Goal: Task Accomplishment & Management: Use online tool/utility

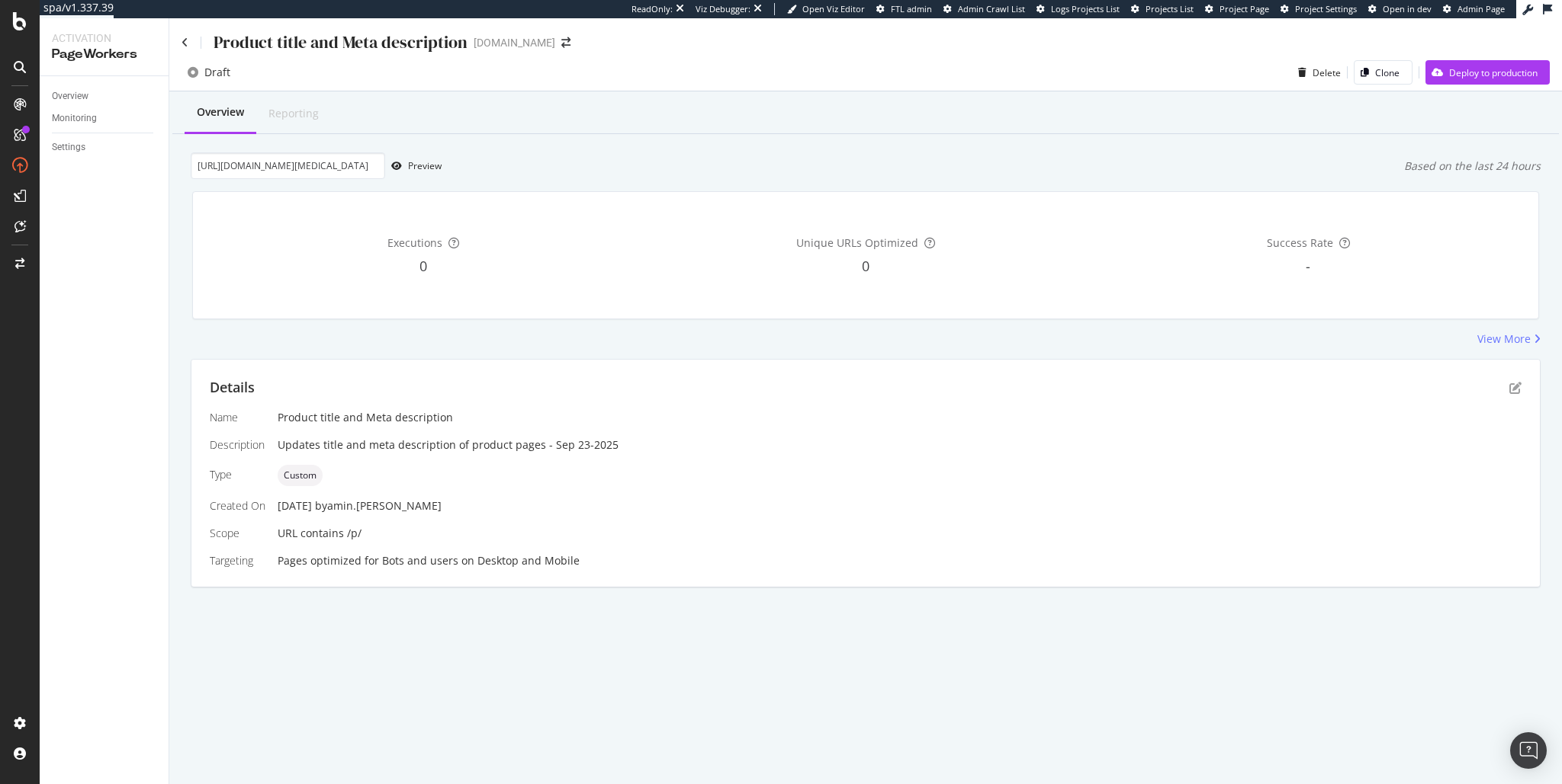
click at [912, 68] on div "Draft Delete Clone Deploy to production" at bounding box center [865, 75] width 1392 height 31
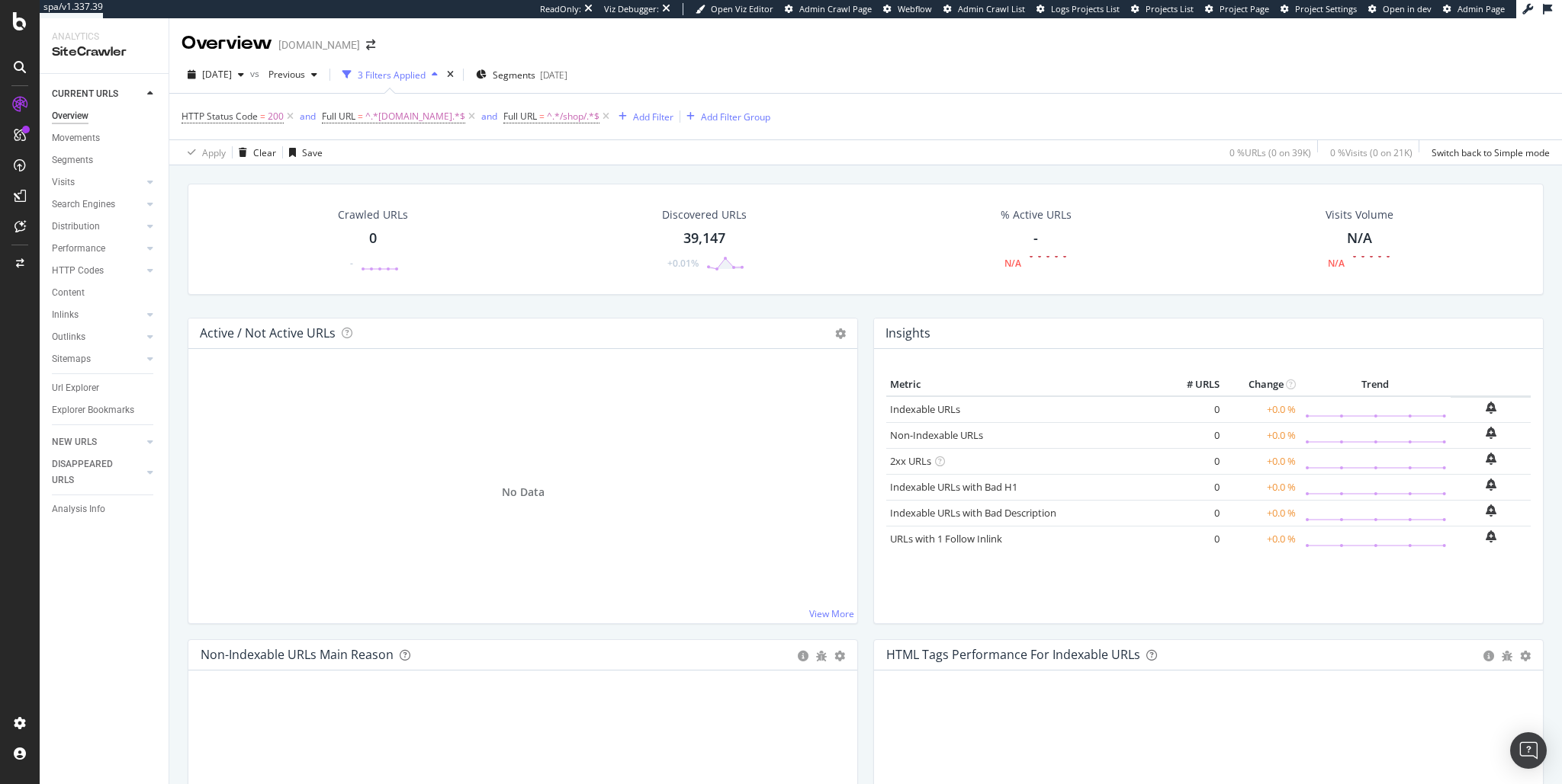
click at [806, 79] on div "2025 Sep. 21st vs Previous 3 Filters Applied Segments 2024-11-01" at bounding box center [865, 77] width 1392 height 31
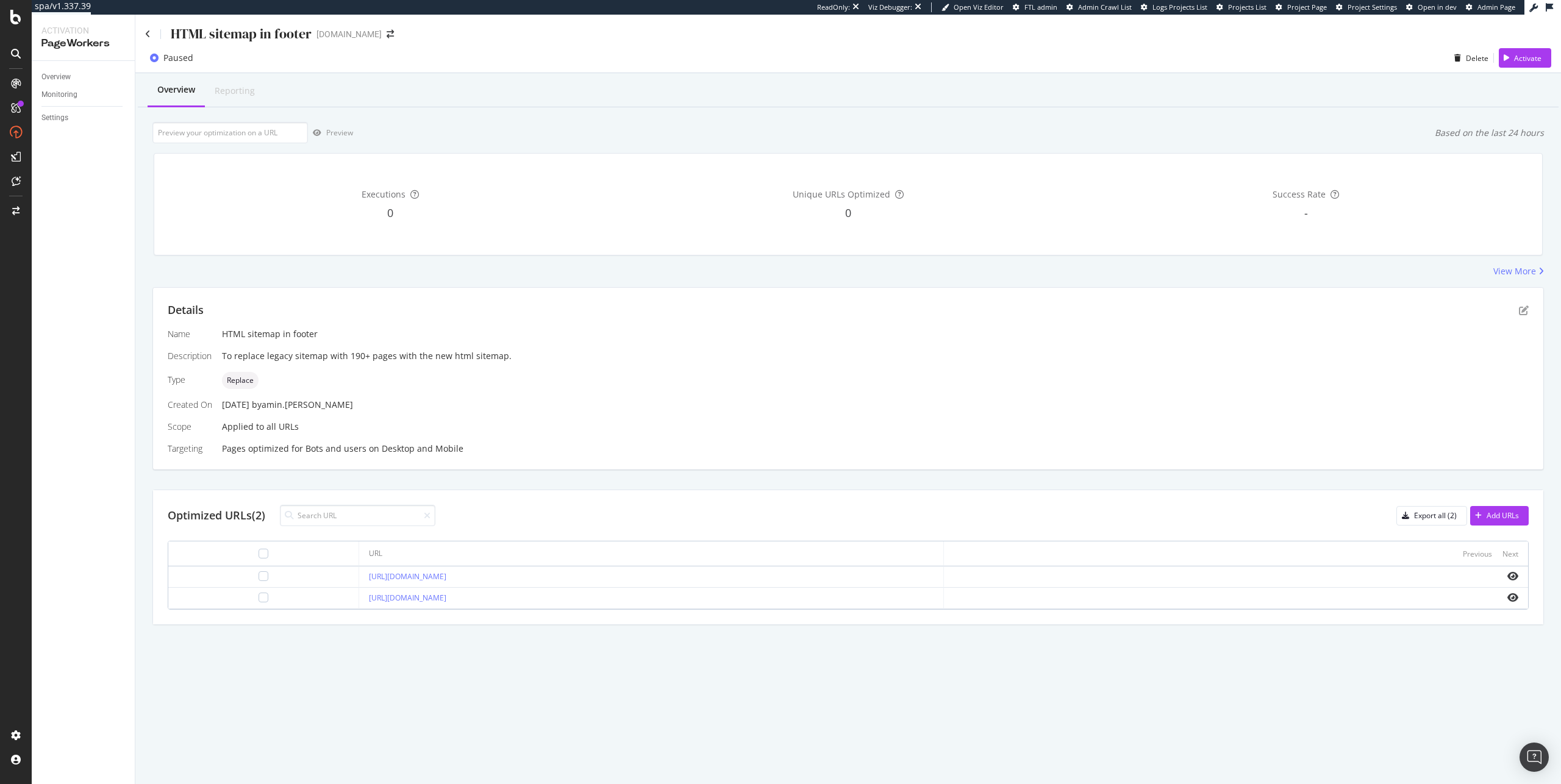
click at [156, 30] on div "HTML sitemap in footer" at bounding box center [228, 34] width 166 height 19
click at [151, 31] on div "HTML sitemap in footer" at bounding box center [228, 34] width 166 height 19
click at [147, 32] on icon at bounding box center [147, 34] width 5 height 8
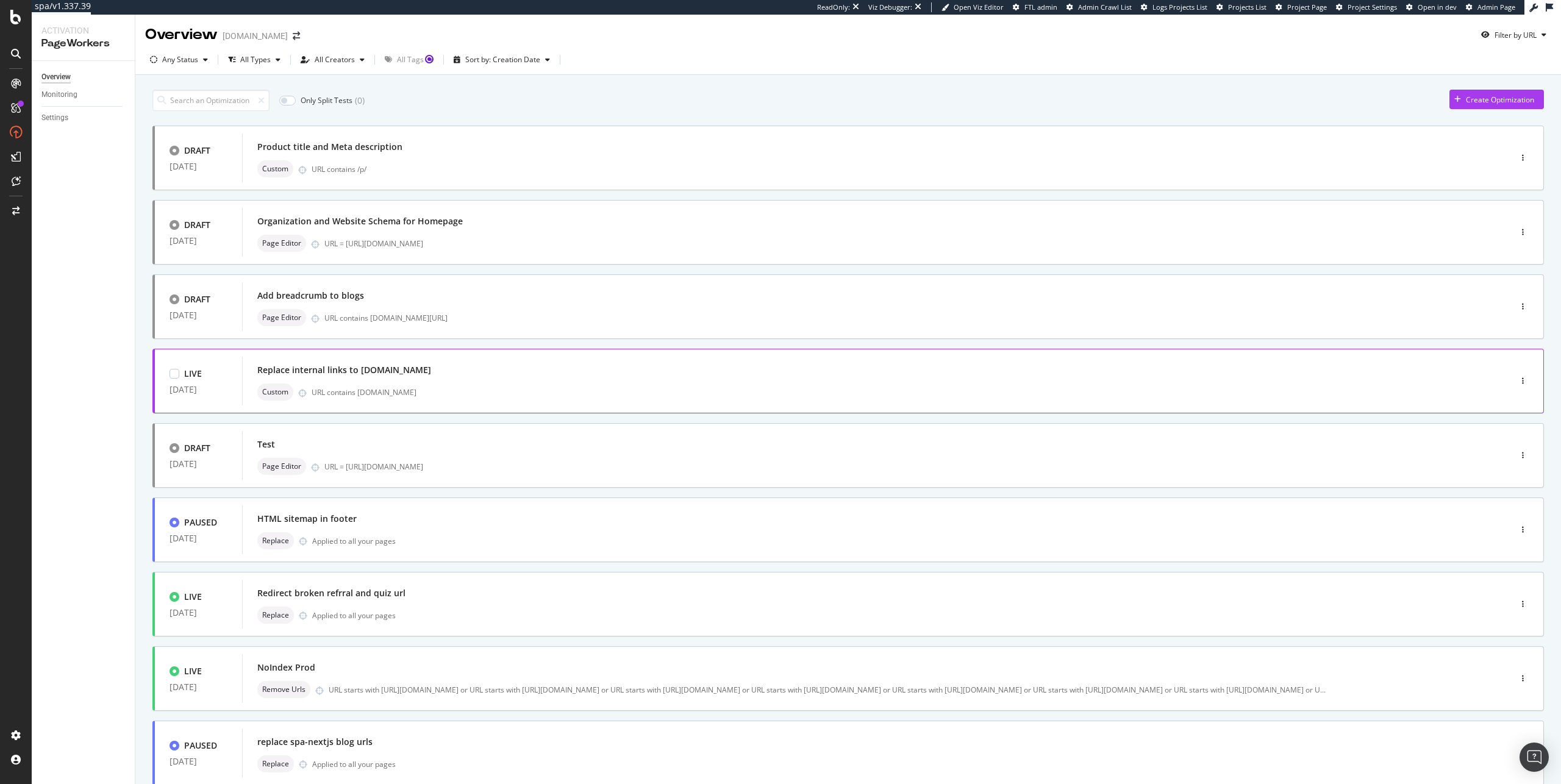
click at [542, 369] on div "Replace internal links to [DOMAIN_NAME]" at bounding box center [857, 369] width 1201 height 17
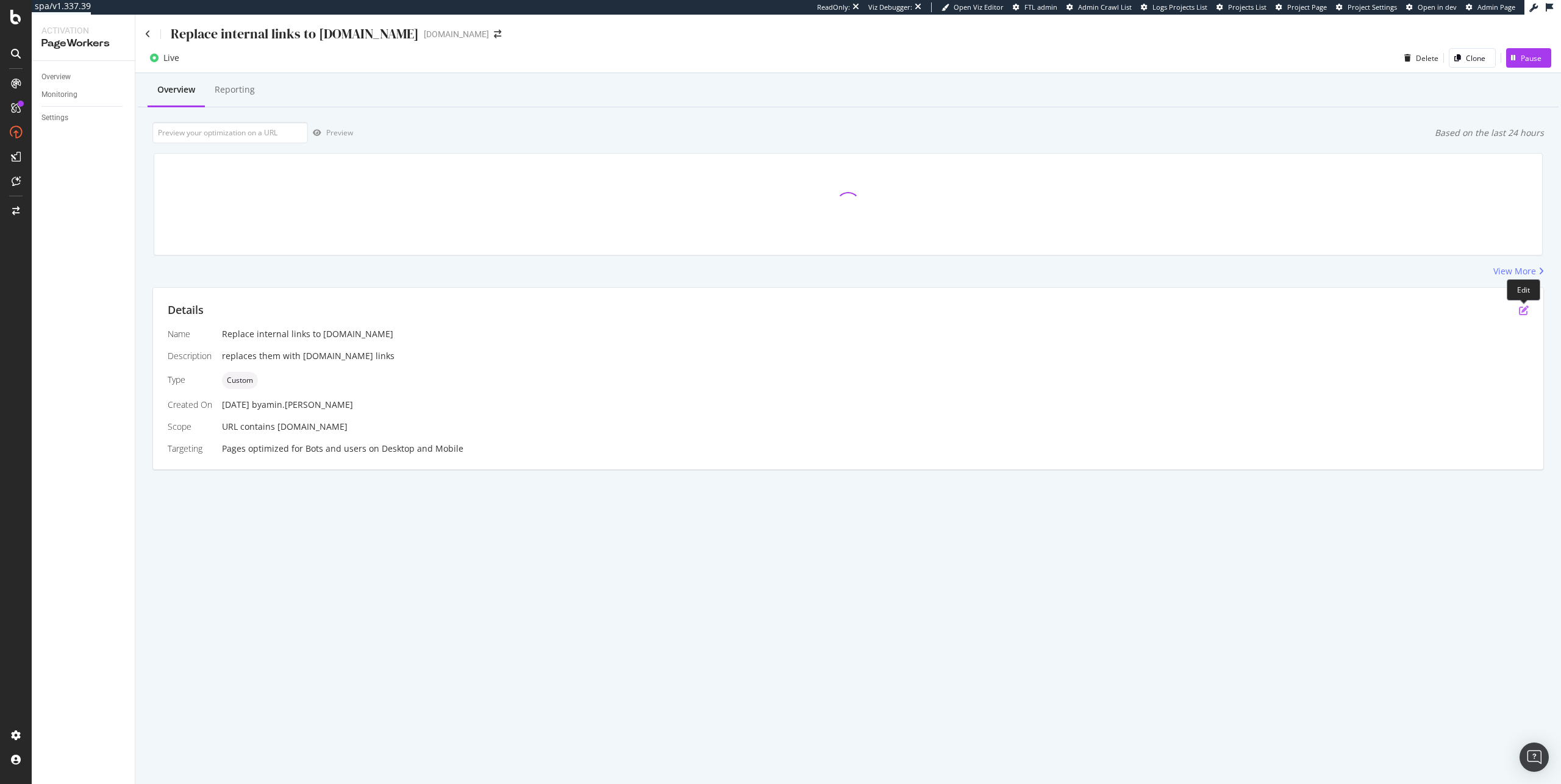
click at [1526, 308] on icon "pen-to-square" at bounding box center [1523, 310] width 10 height 10
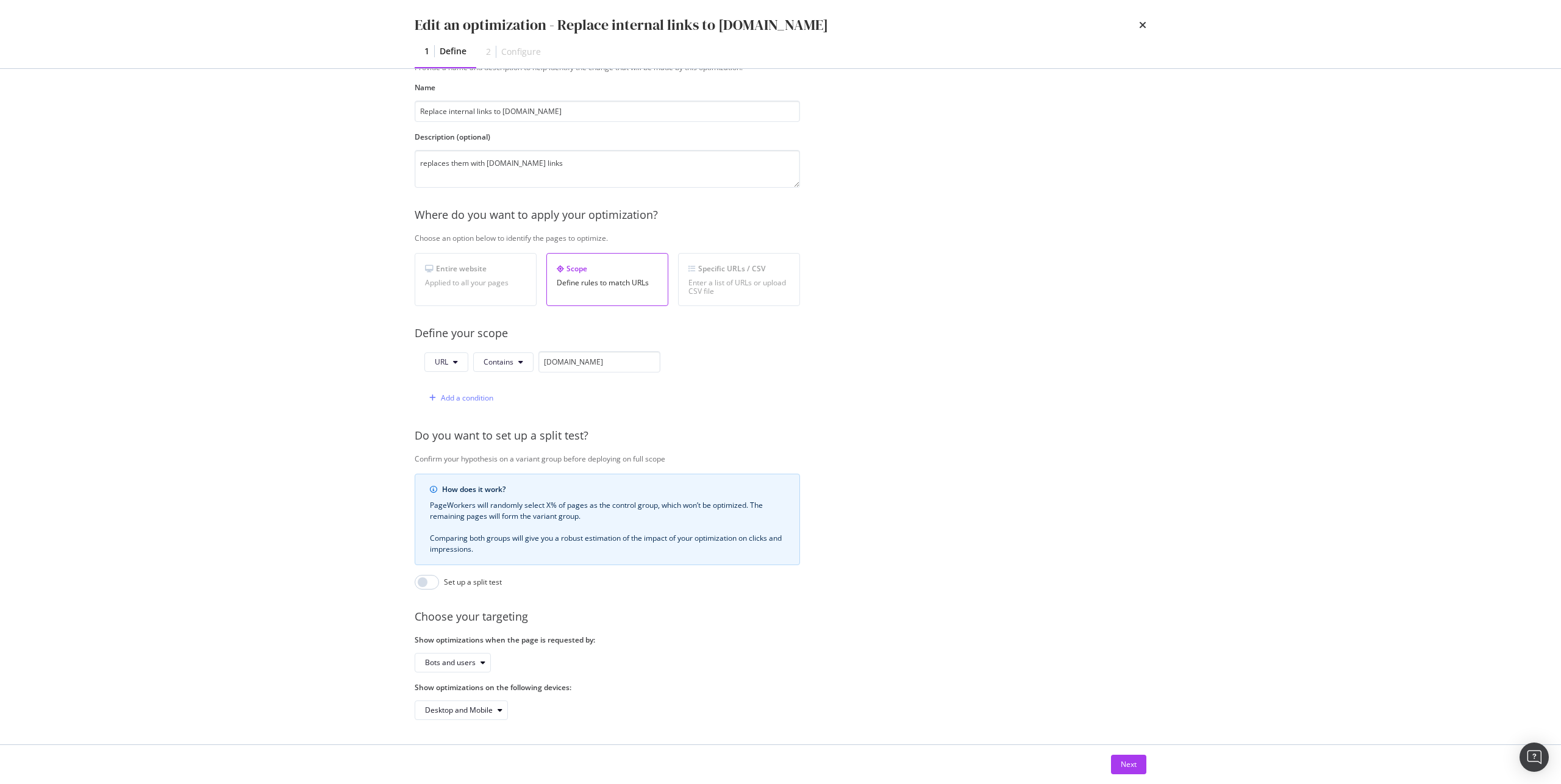
scroll to position [61, 0]
click at [1134, 765] on div "Next" at bounding box center [1128, 764] width 16 height 10
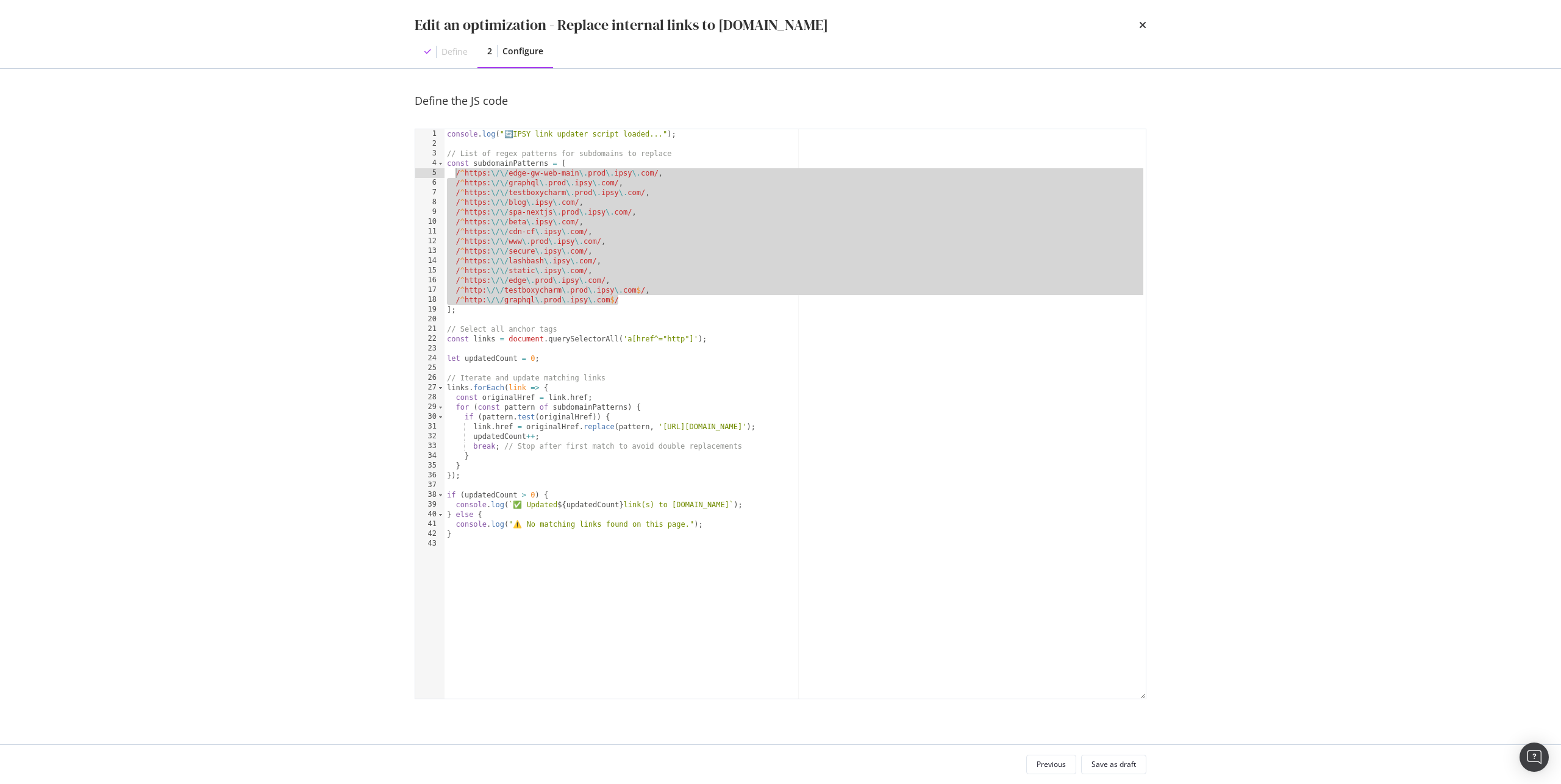
drag, startPoint x: 641, startPoint y: 297, endPoint x: 456, endPoint y: 170, distance: 224.4
click at [456, 170] on div "console . log ( " 🔄 IPSY link updater script loaded..." ) ; // List of regex pa…" at bounding box center [795, 424] width 701 height 589
click at [503, 181] on div "console . log ( " 🔄 IPSY link updater script loaded..." ) ; // List of regex pa…" at bounding box center [795, 424] width 701 height 589
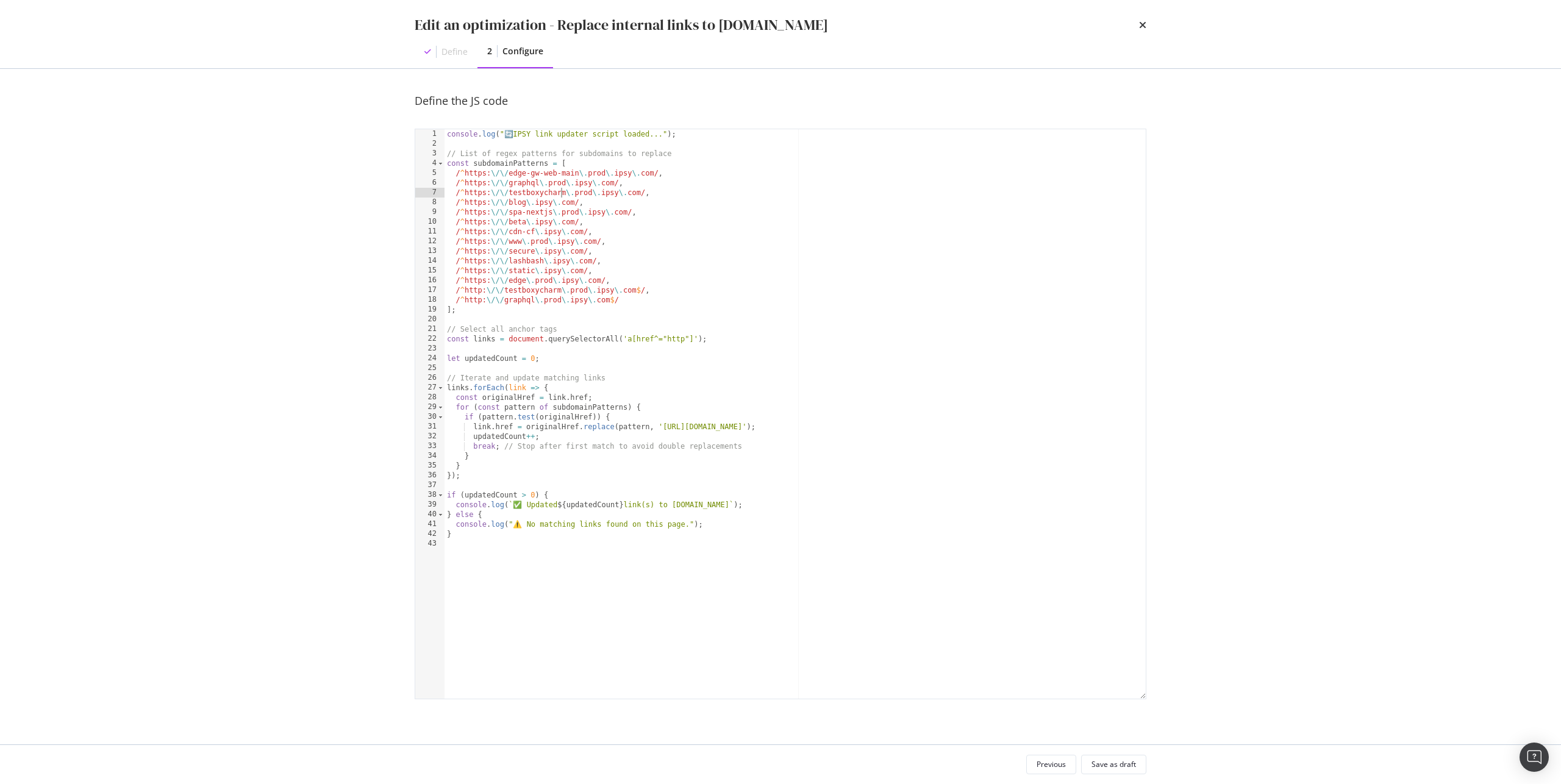
click at [562, 190] on div "console . log ( " 🔄 IPSY link updater script loaded..." ) ; // List of regex pa…" at bounding box center [795, 424] width 701 height 589
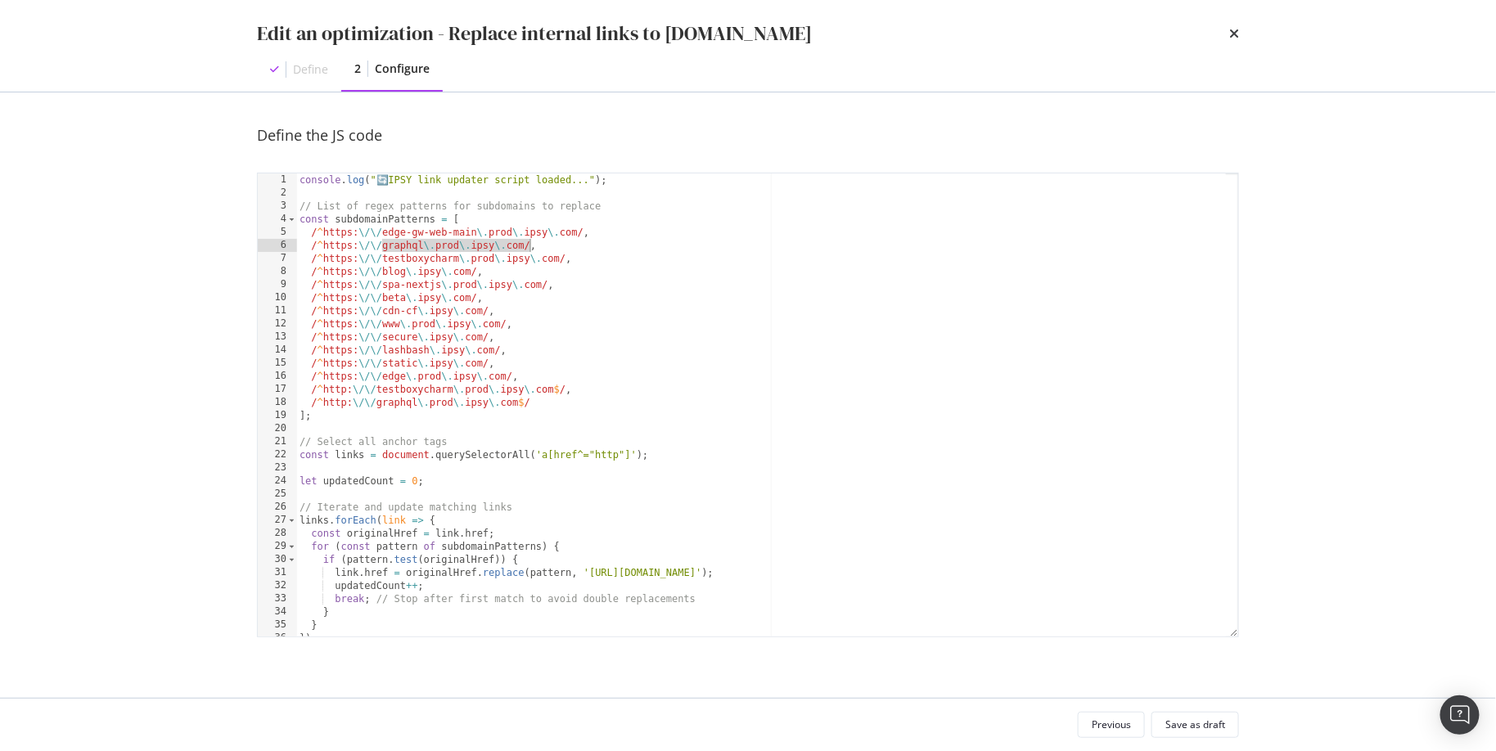
drag, startPoint x: 381, startPoint y: 249, endPoint x: 527, endPoint y: 246, distance: 146.6
click at [527, 246] on div "console . log ( " 🔄 IPSY link updater script loaded..." ) ; // List of regex pa…" at bounding box center [761, 419] width 931 height 490
click at [591, 232] on div "console . log ( " 🔄 IPSY link updater script loaded..." ) ; // List of regex pa…" at bounding box center [761, 419] width 931 height 490
drag, startPoint x: 601, startPoint y: 233, endPoint x: 282, endPoint y: 234, distance: 318.4
click at [282, 234] on div "/^https:\/\/edge-gw-web-main\.prod\.ipsy\.com/, 1 2 3 4 5 6 7 8 9 10 11 12 13 1…" at bounding box center [748, 405] width 982 height 465
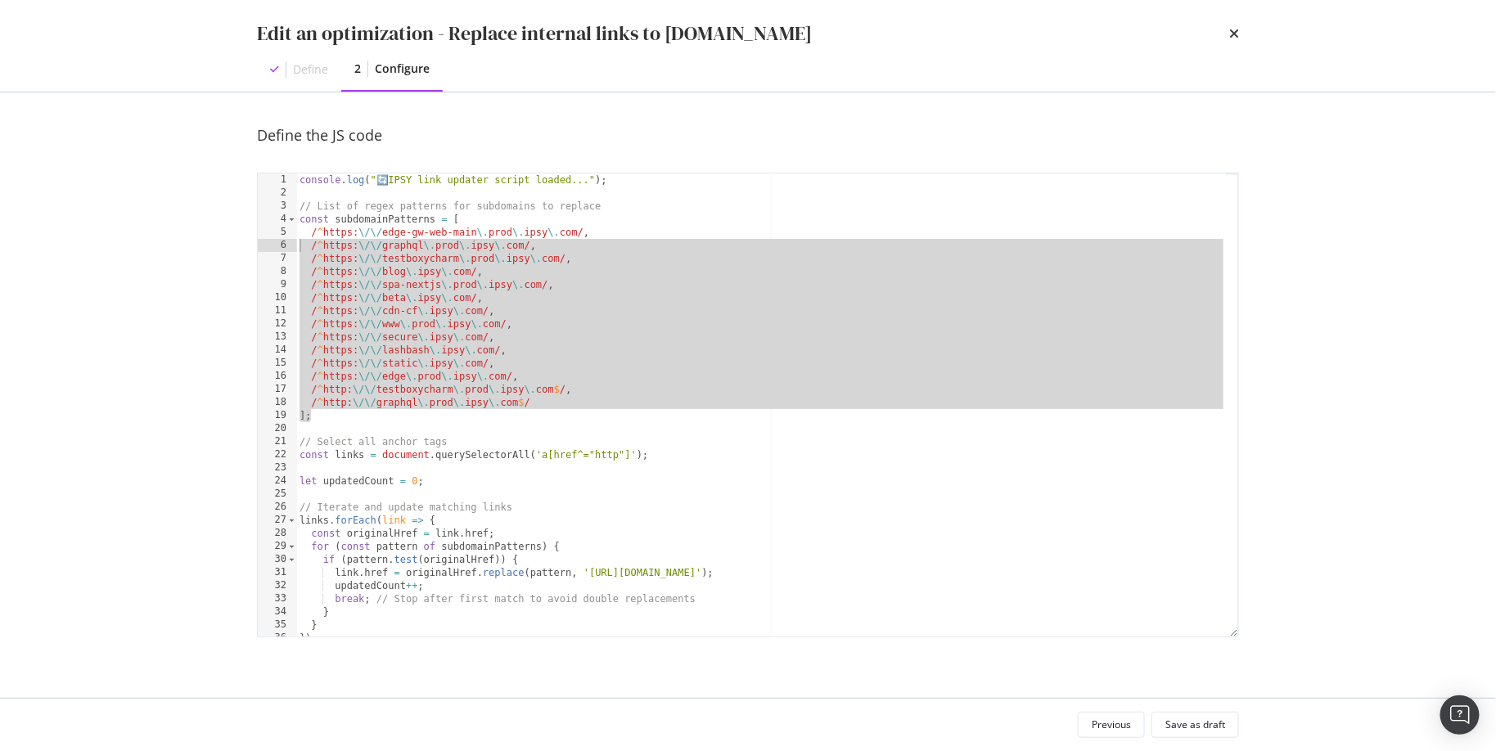
drag, startPoint x: 573, startPoint y: 409, endPoint x: 293, endPoint y: 245, distance: 324.7
click at [293, 245] on div "/^https:\/\/edge-gw-web-main\.prod\.ipsy\.com/, 1 2 3 4 5 6 7 8 9 10 11 12 13 1…" at bounding box center [748, 405] width 982 height 465
click at [657, 365] on div "console . log ( " 🔄 IPSY link updater script loaded..." ) ; // List of regex pa…" at bounding box center [761, 419] width 931 height 490
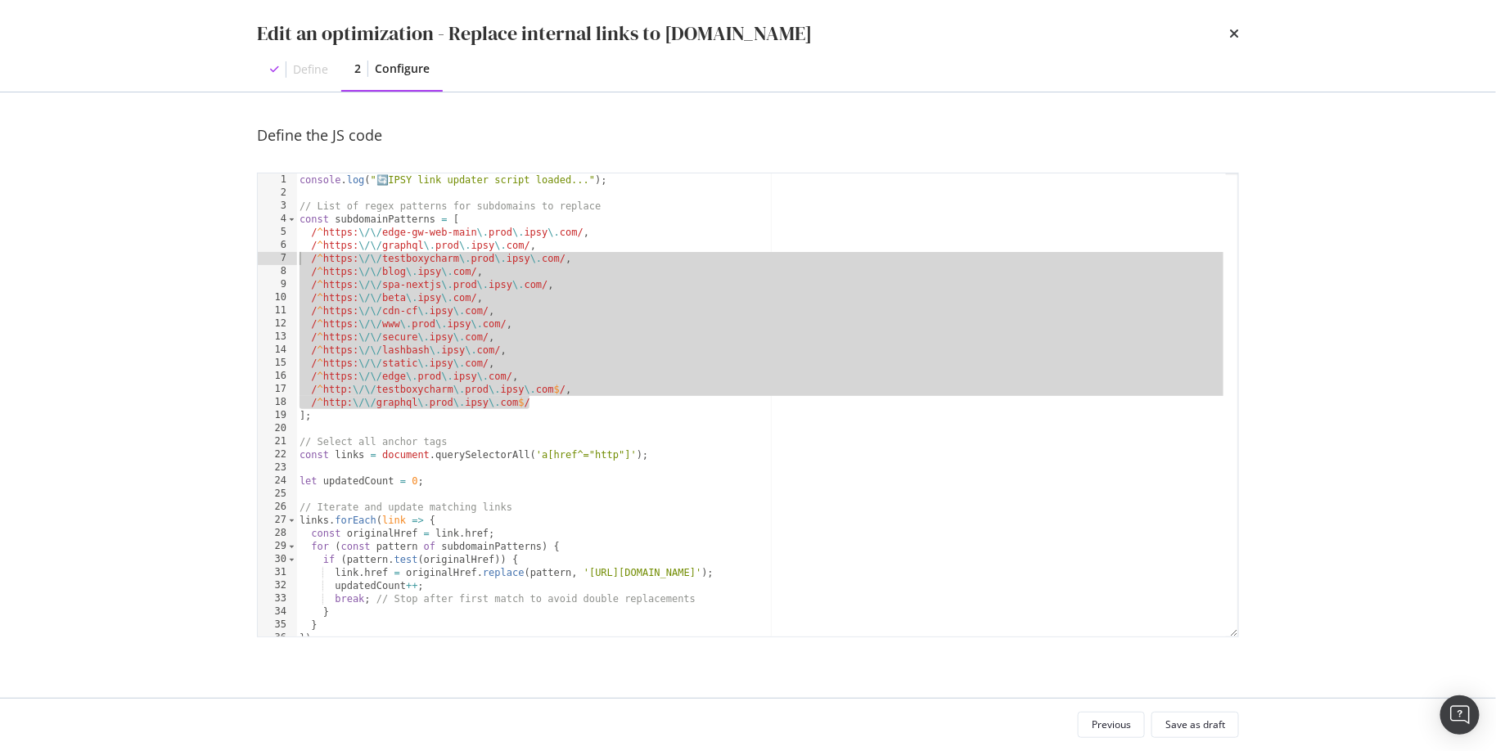
drag, startPoint x: 583, startPoint y: 407, endPoint x: 272, endPoint y: 251, distance: 347.8
click at [272, 251] on div "/^https:\/\/static\.ipsy\.com/, 1 2 3 4 5 6 7 8 9 10 11 12 13 14 15 16 17 18 19…" at bounding box center [748, 405] width 982 height 465
click at [796, 346] on div "console . log ( " 🔄 IPSY link updater script loaded..." ) ; // List of regex pa…" at bounding box center [761, 419] width 931 height 490
type textarea "/^https:\/\/lashbash\.ipsy\.com/,"
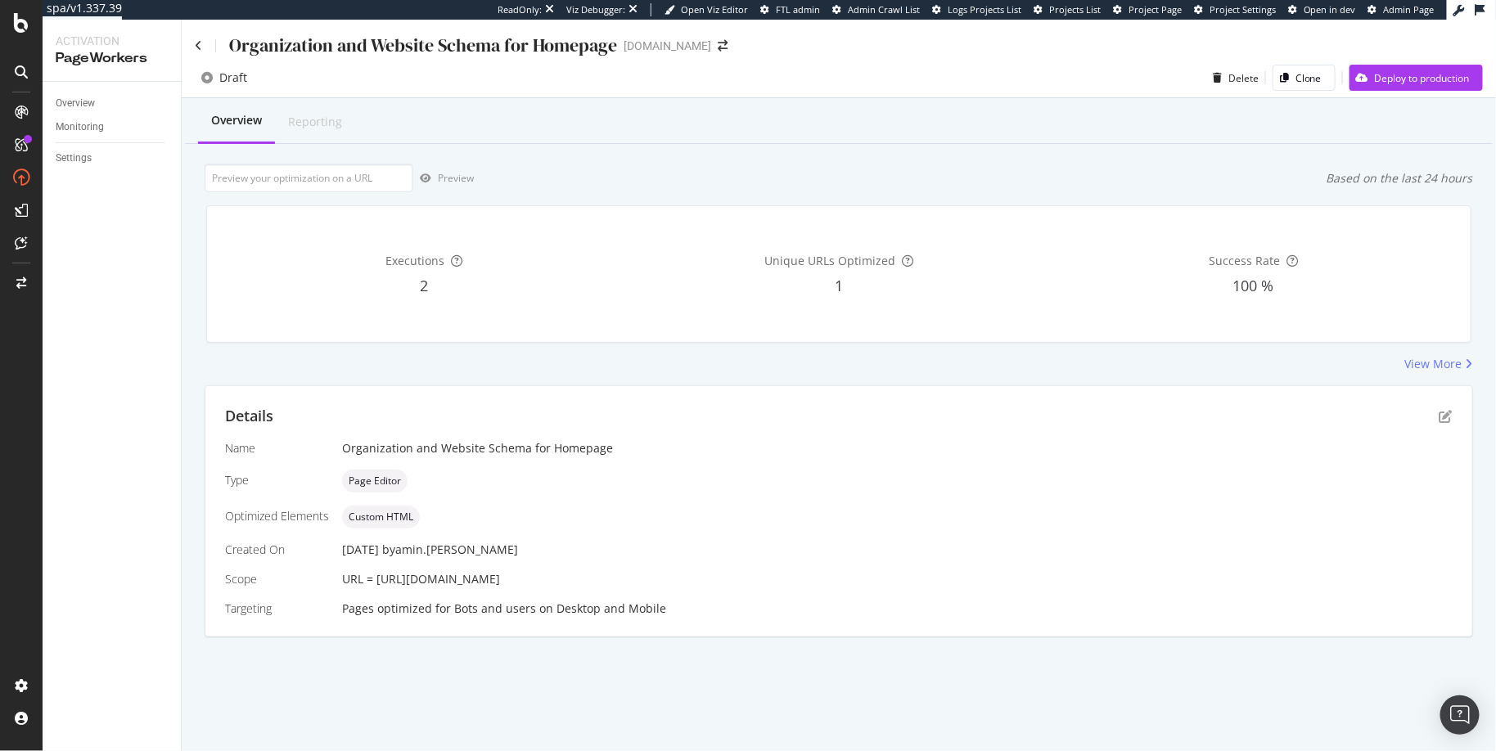
click at [562, 185] on div "Preview Based on the last 24 hours" at bounding box center [839, 178] width 1269 height 29
click at [350, 170] on input "url" at bounding box center [309, 178] width 209 height 29
paste input "https://www.ipsy.com/"
type input "https://www.ipsy.com/"
click at [465, 169] on div "Preview" at bounding box center [443, 178] width 61 height 25
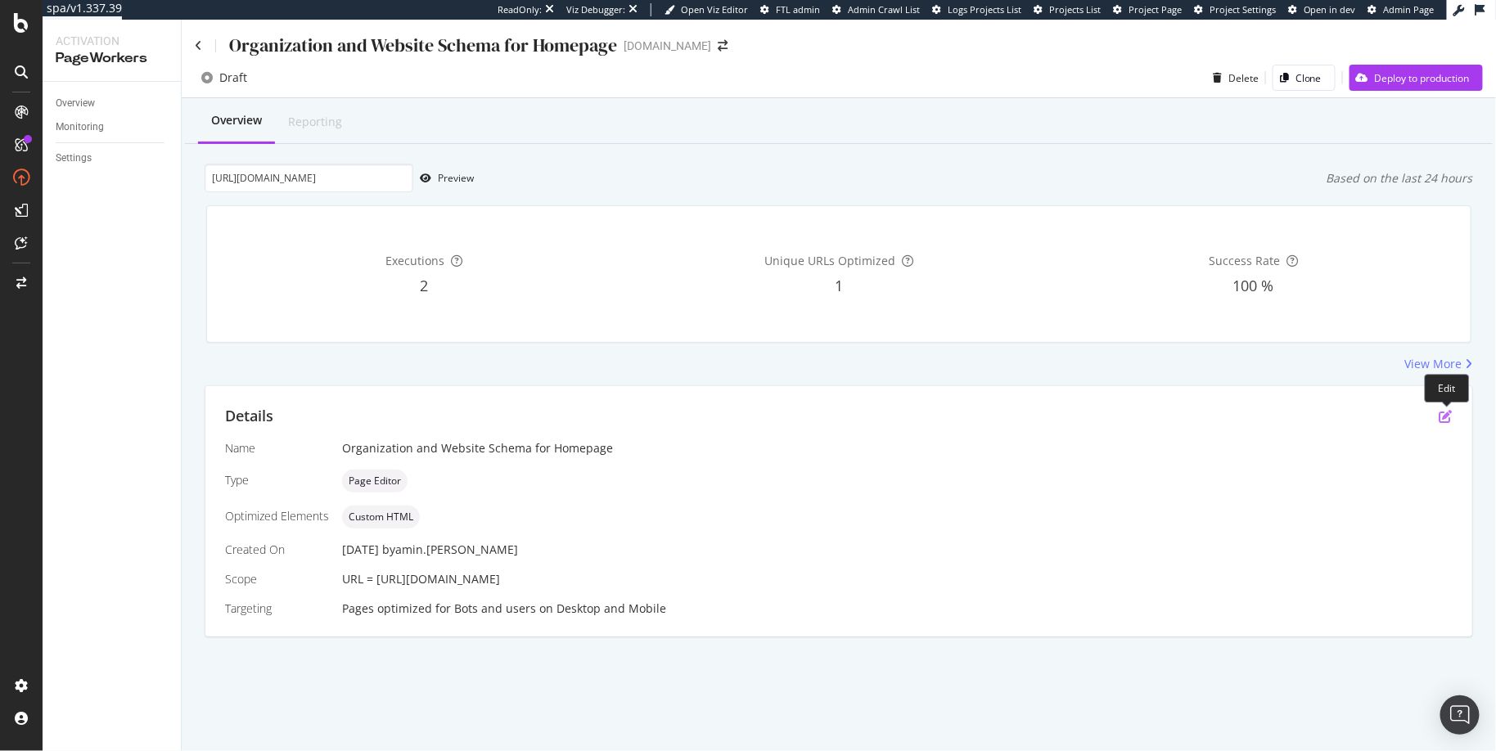
click at [1452, 422] on icon "pen-to-square" at bounding box center [1446, 416] width 13 height 13
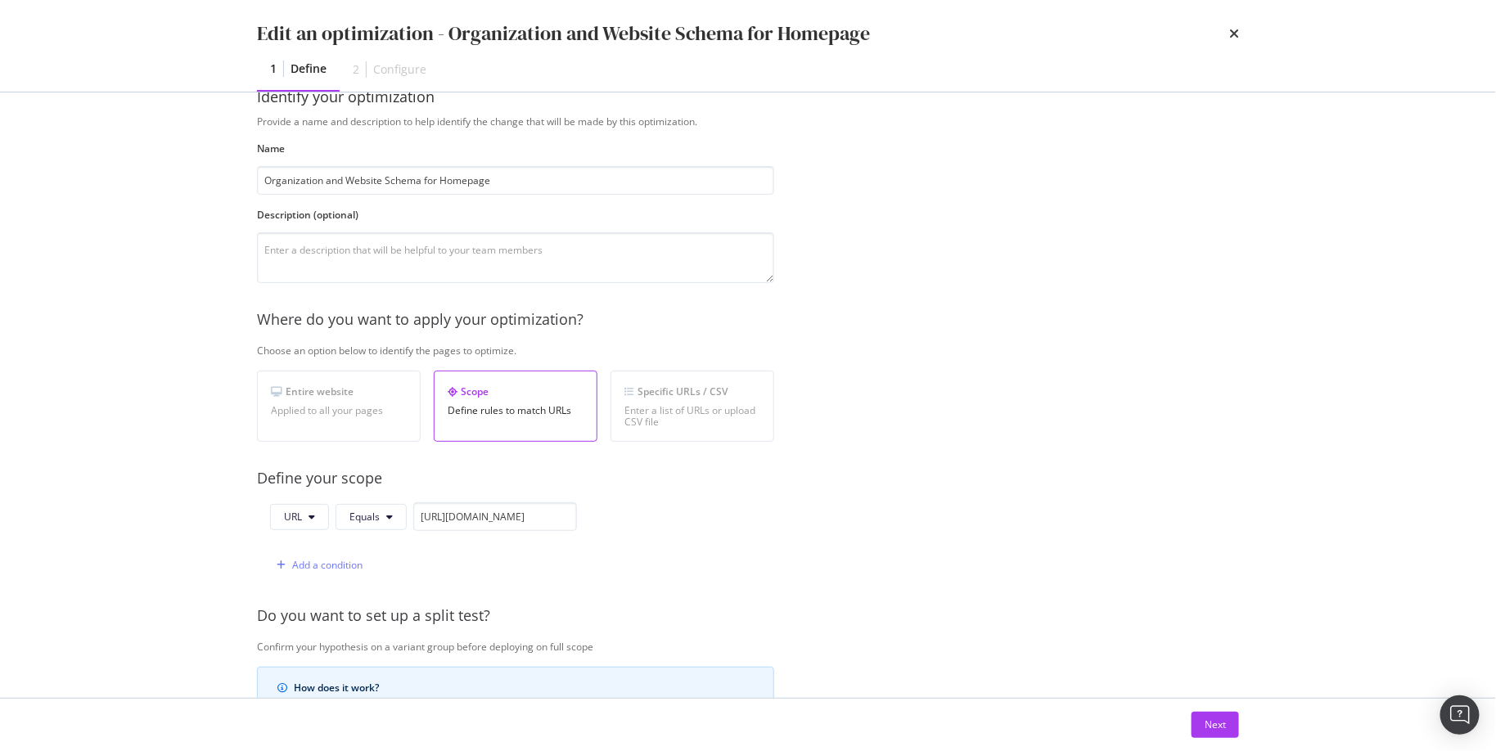
scroll to position [111, 0]
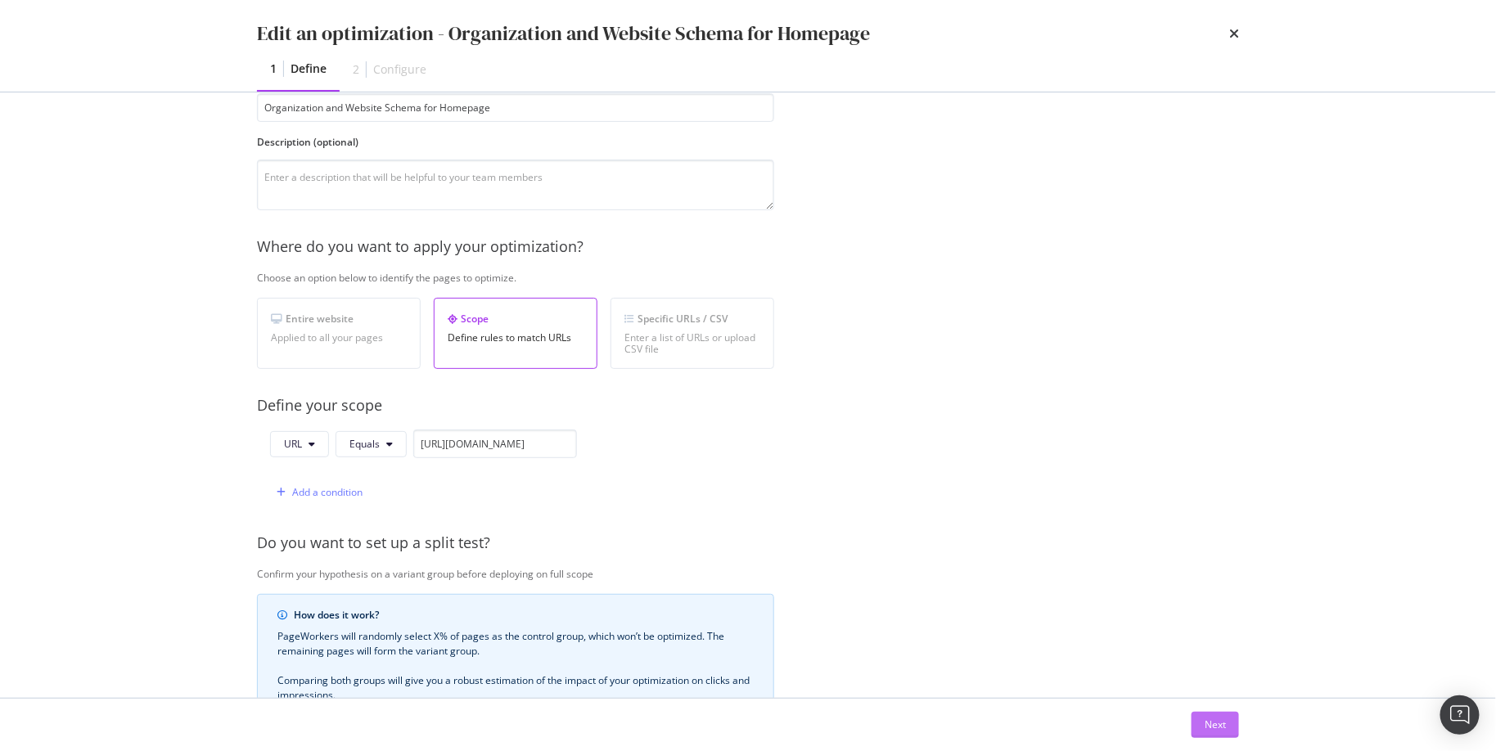
click at [1223, 720] on div "Next" at bounding box center [1215, 725] width 21 height 14
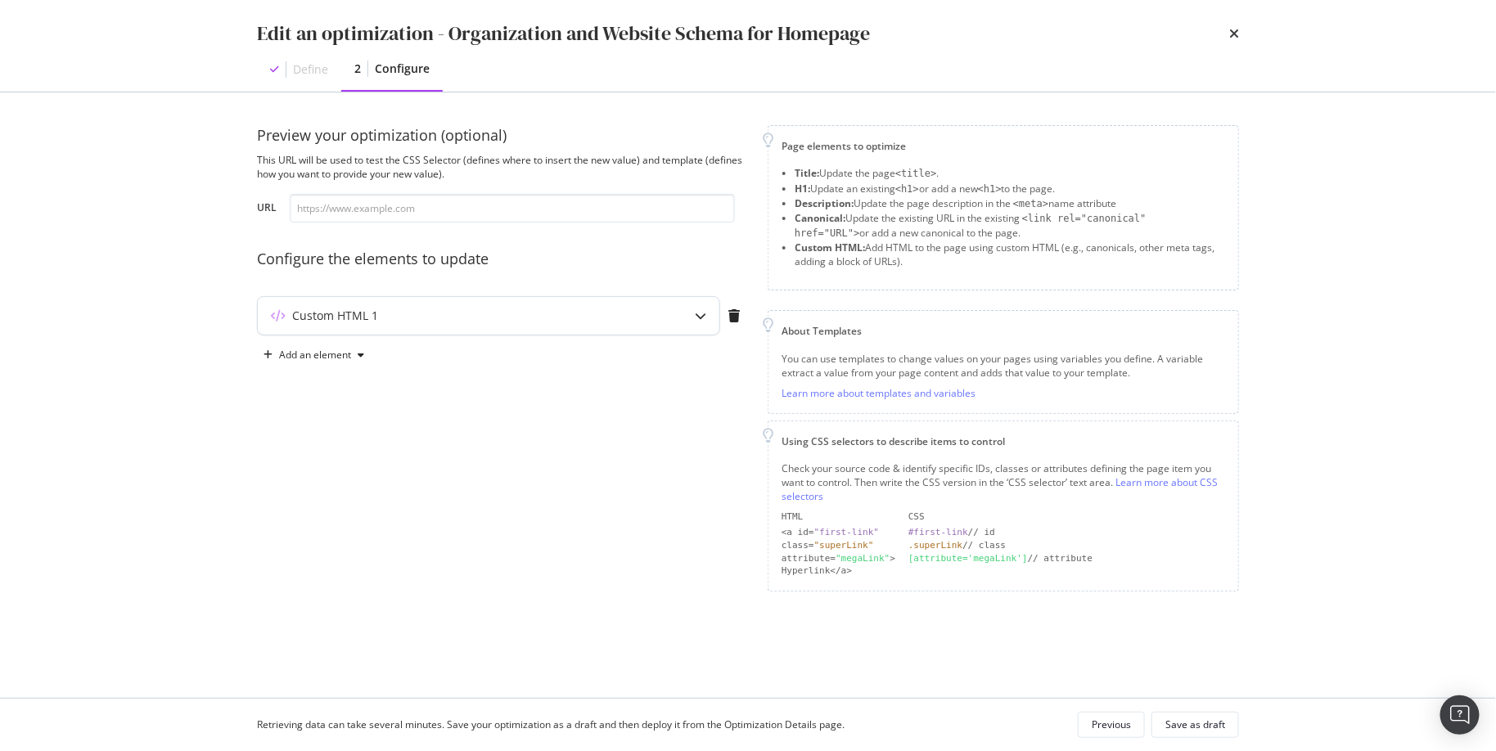
click at [570, 336] on div "Custom HTML 1" at bounding box center [502, 319] width 491 height 46
click at [570, 313] on div "Custom HTML 1" at bounding box center [456, 316] width 397 height 16
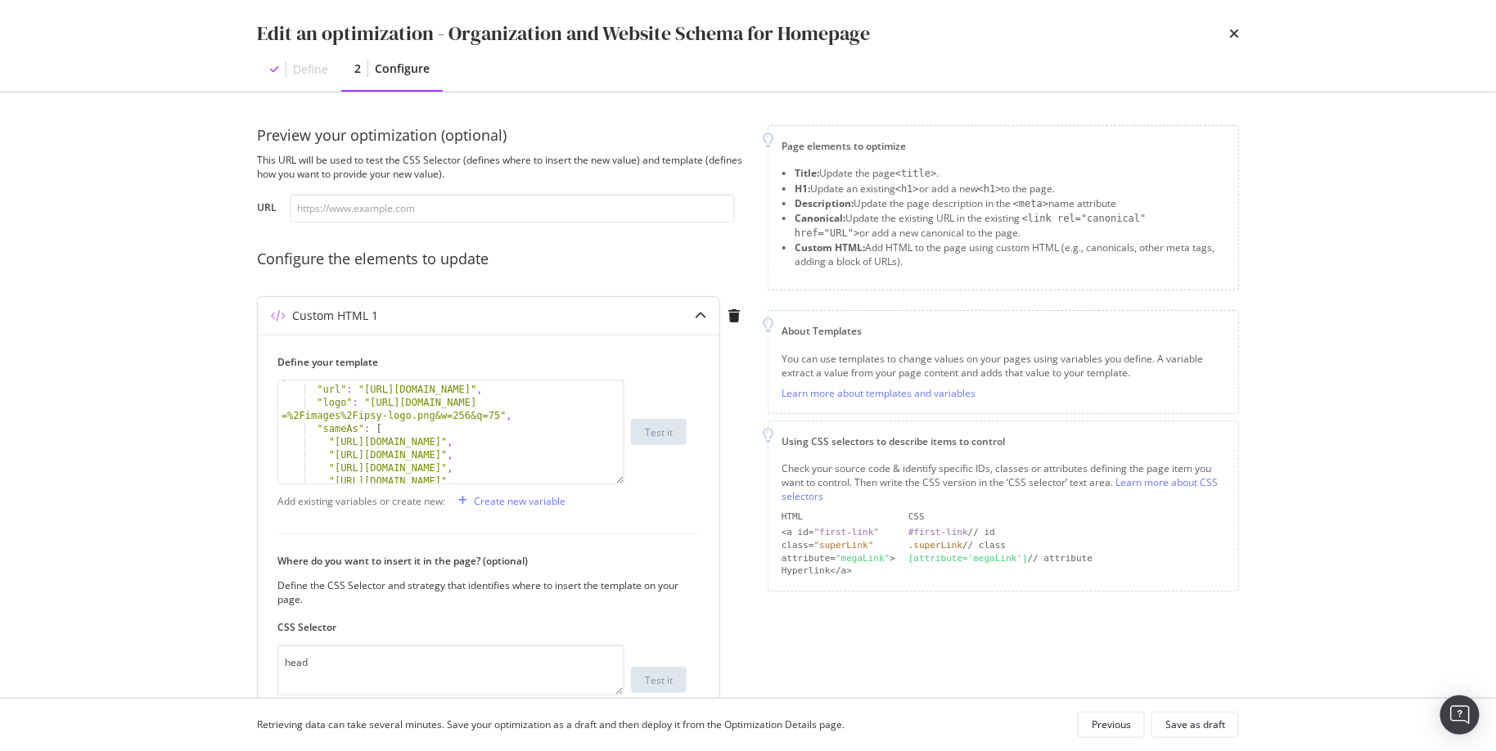
scroll to position [129, 0]
click at [552, 431] on div ""legalName" : "Personalized Beauty Discovery, Inc." , "url" : "https://www.ipsy…" at bounding box center [447, 426] width 338 height 143
type textarea "</script>"
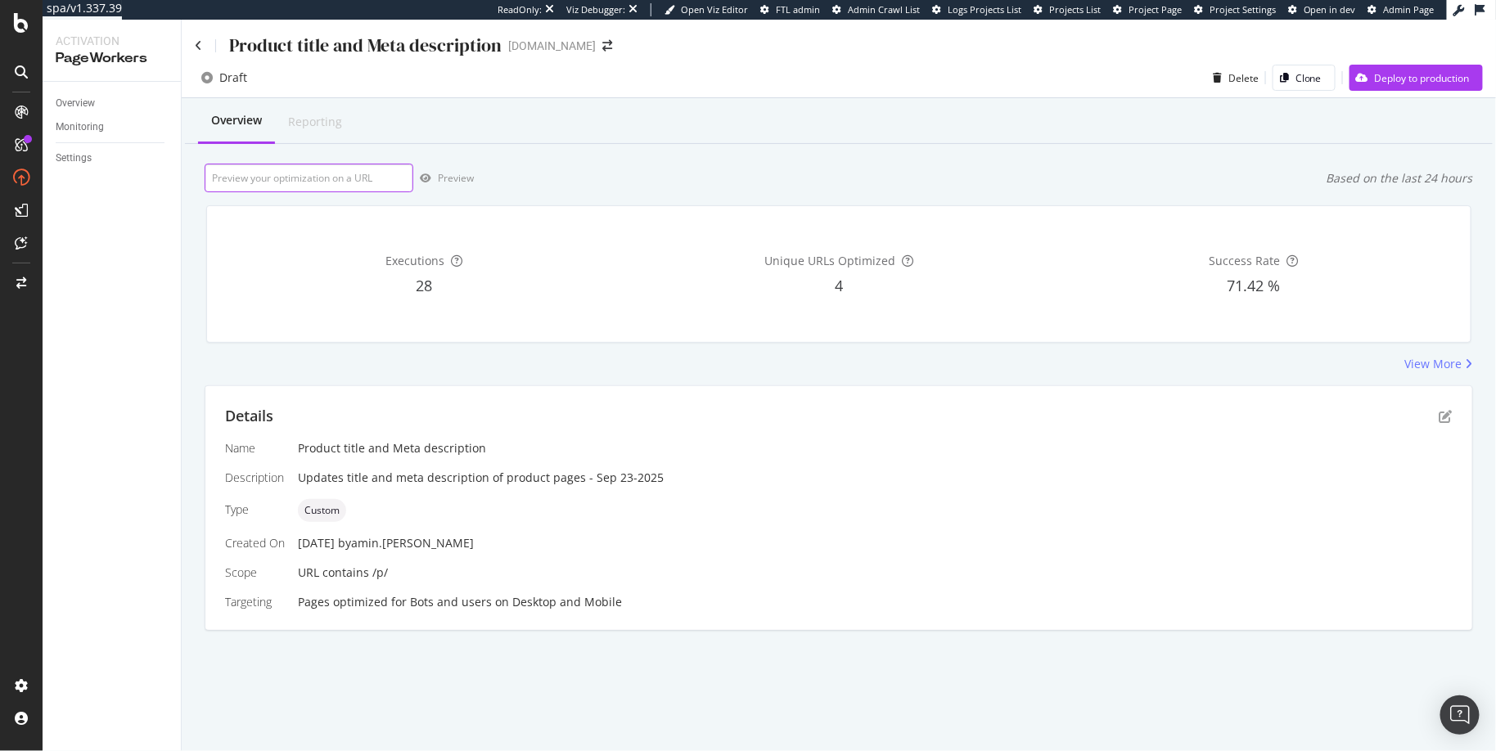
click at [358, 184] on input "url" at bounding box center [309, 178] width 209 height 29
paste input "https://www.ipsy.com/p/nopalera-flor-de-madera-perfume_pr-NOPAFRA5000002"
click at [451, 183] on div "Preview" at bounding box center [456, 178] width 36 height 14
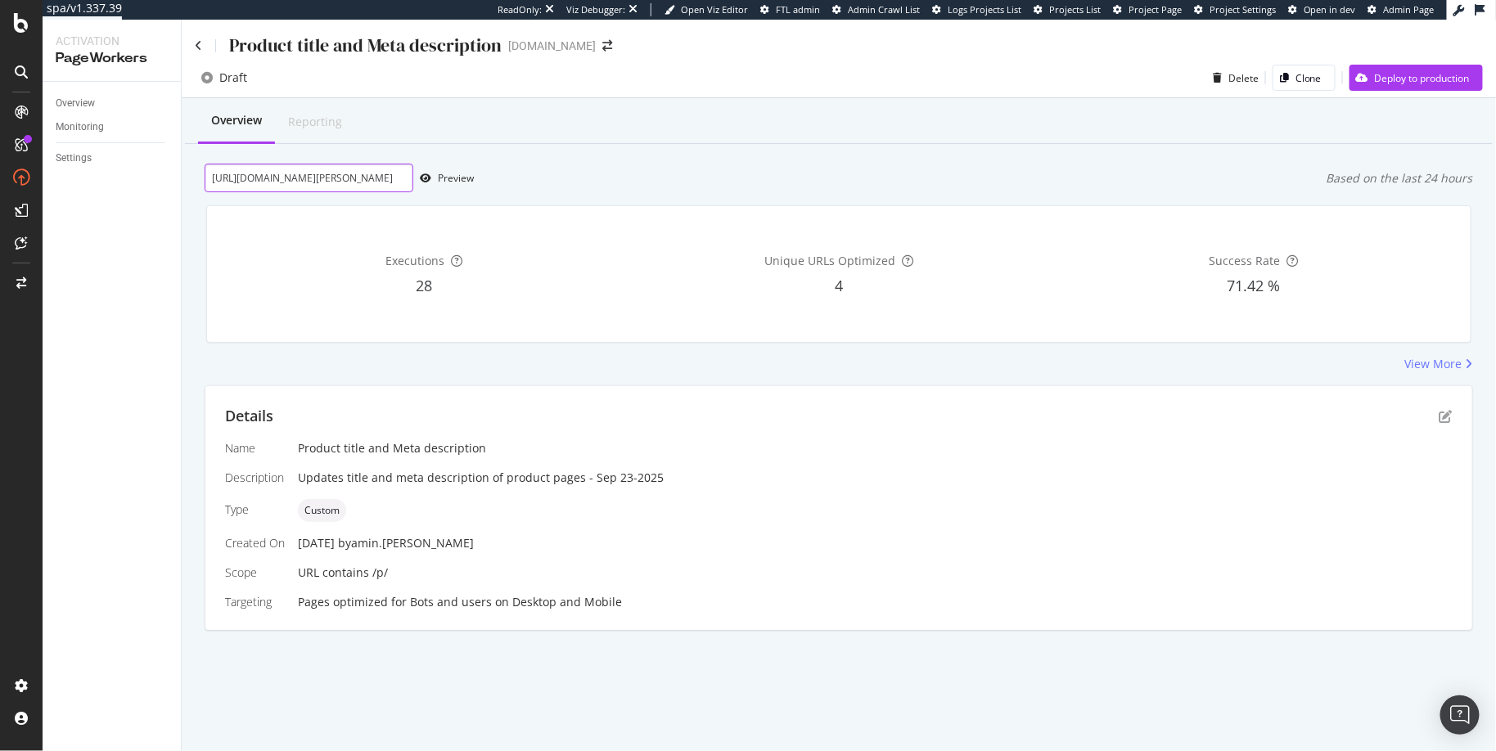
click at [319, 187] on input "https://www.ipsy.com/p/nopalera-flor-de-madera-perfume_pr-NOPAFRA5000002" at bounding box center [309, 178] width 209 height 29
paste input "avant-skincare-glycolic-acid-rejuvenating-face-exfoliator_pr-AVANTRT1068574"
type input "https://www.ipsy.com/p/avant-skincare-glycolic-acid-rejuvenating-face-exfoliato…"
click at [444, 180] on div "Preview" at bounding box center [456, 178] width 36 height 14
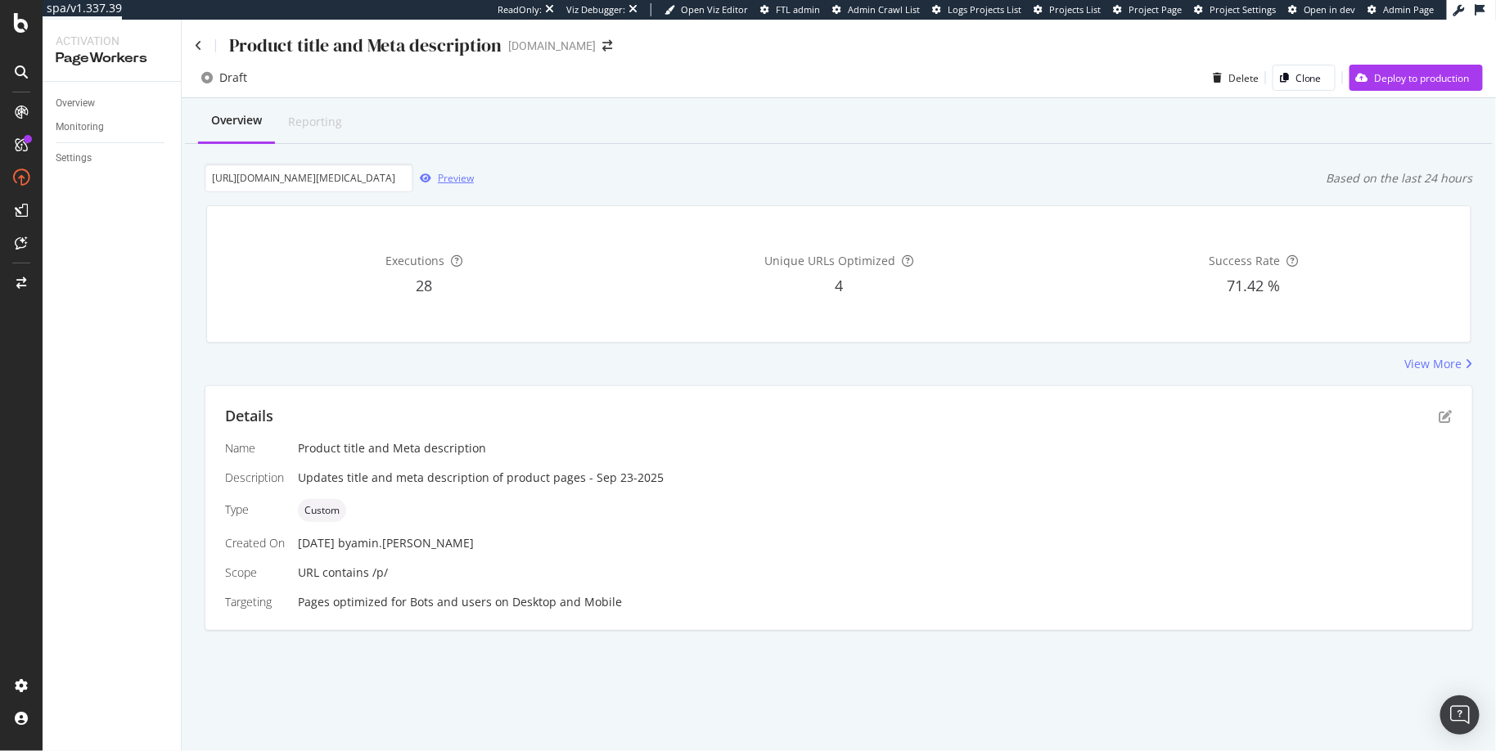
scroll to position [0, 0]
click at [370, 187] on input "https://www.ipsy.com/p/avant-skincare-glycolic-acid-rejuvenating-face-exfoliato…" at bounding box center [309, 178] width 209 height 29
click at [197, 48] on icon at bounding box center [198, 45] width 7 height 11
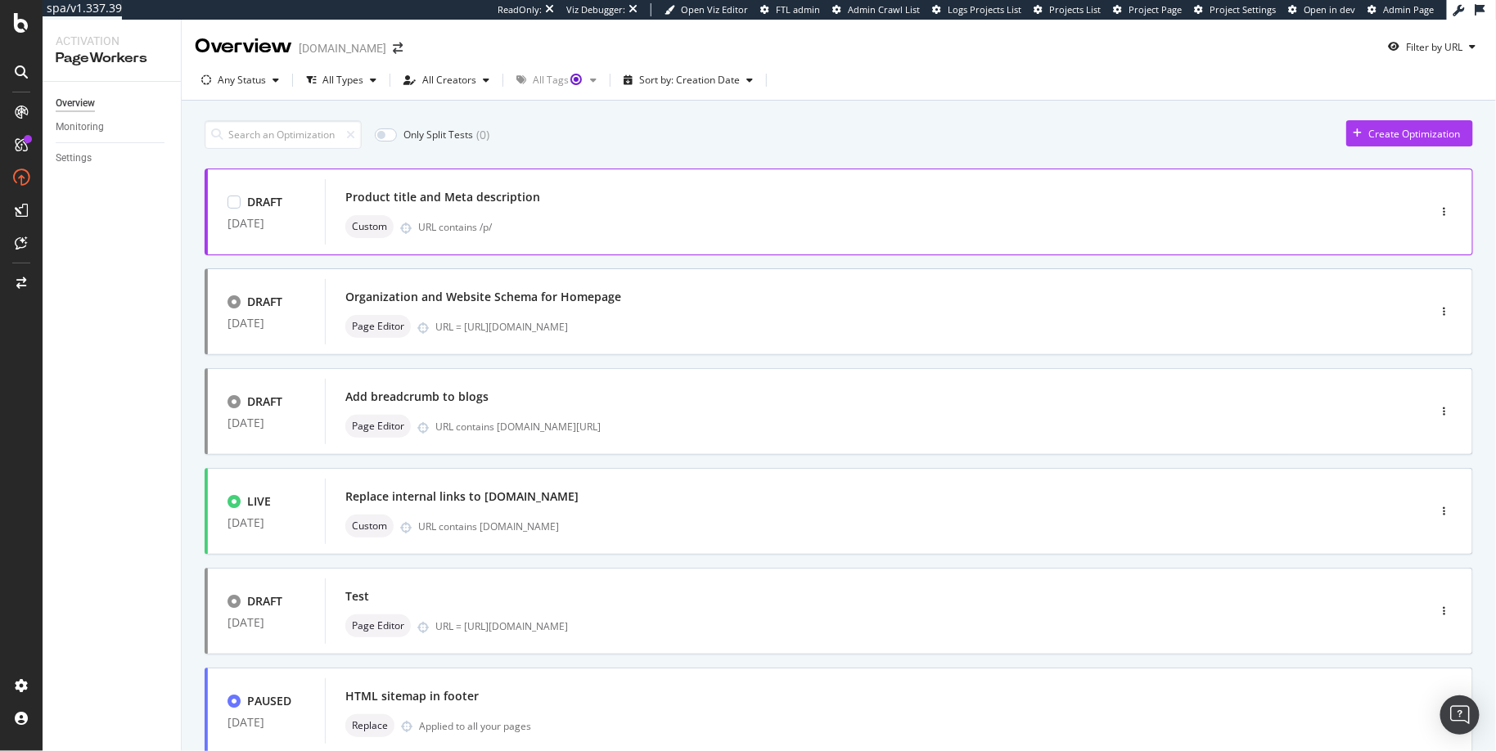
click at [582, 195] on div "Product title and Meta description" at bounding box center [851, 197] width 1013 height 23
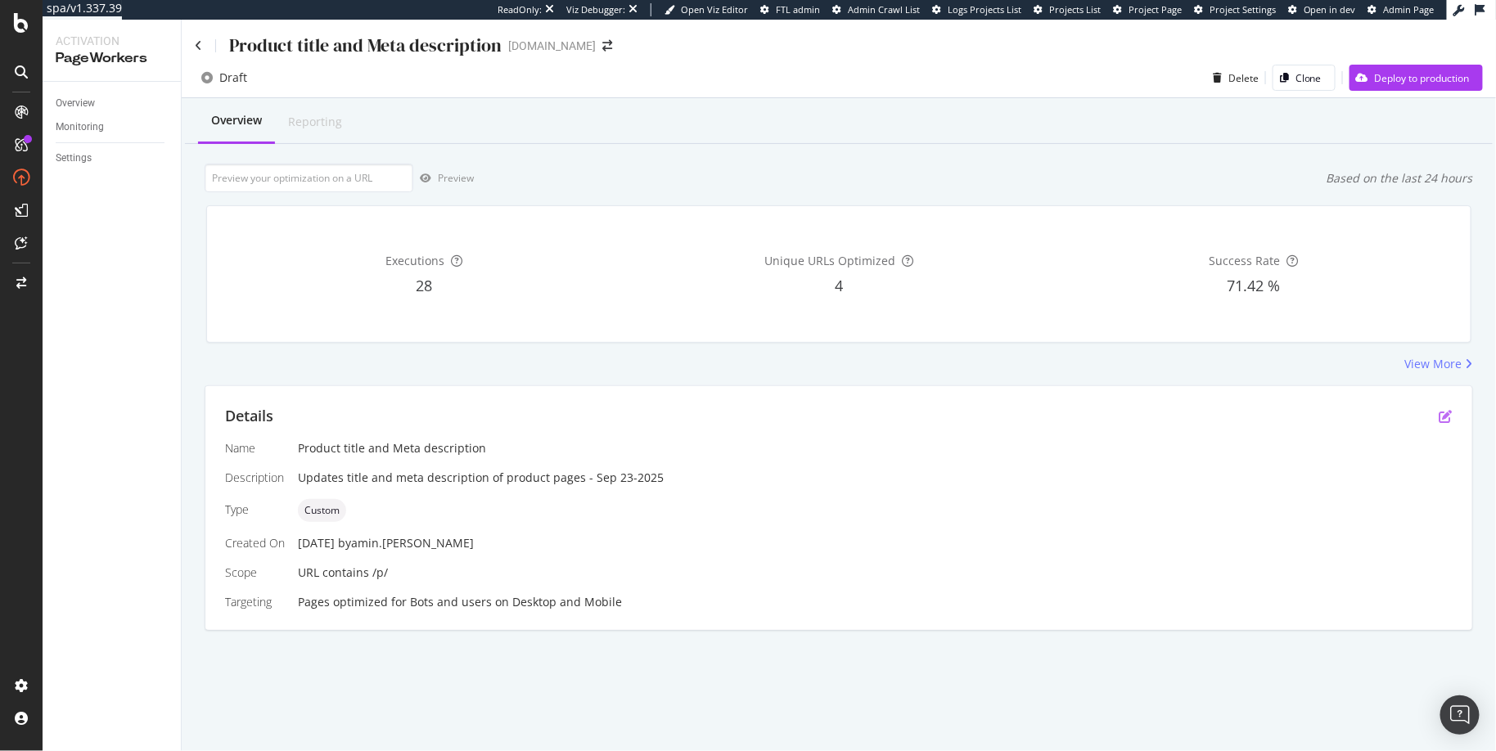
click at [1442, 414] on icon "pen-to-square" at bounding box center [1446, 416] width 13 height 13
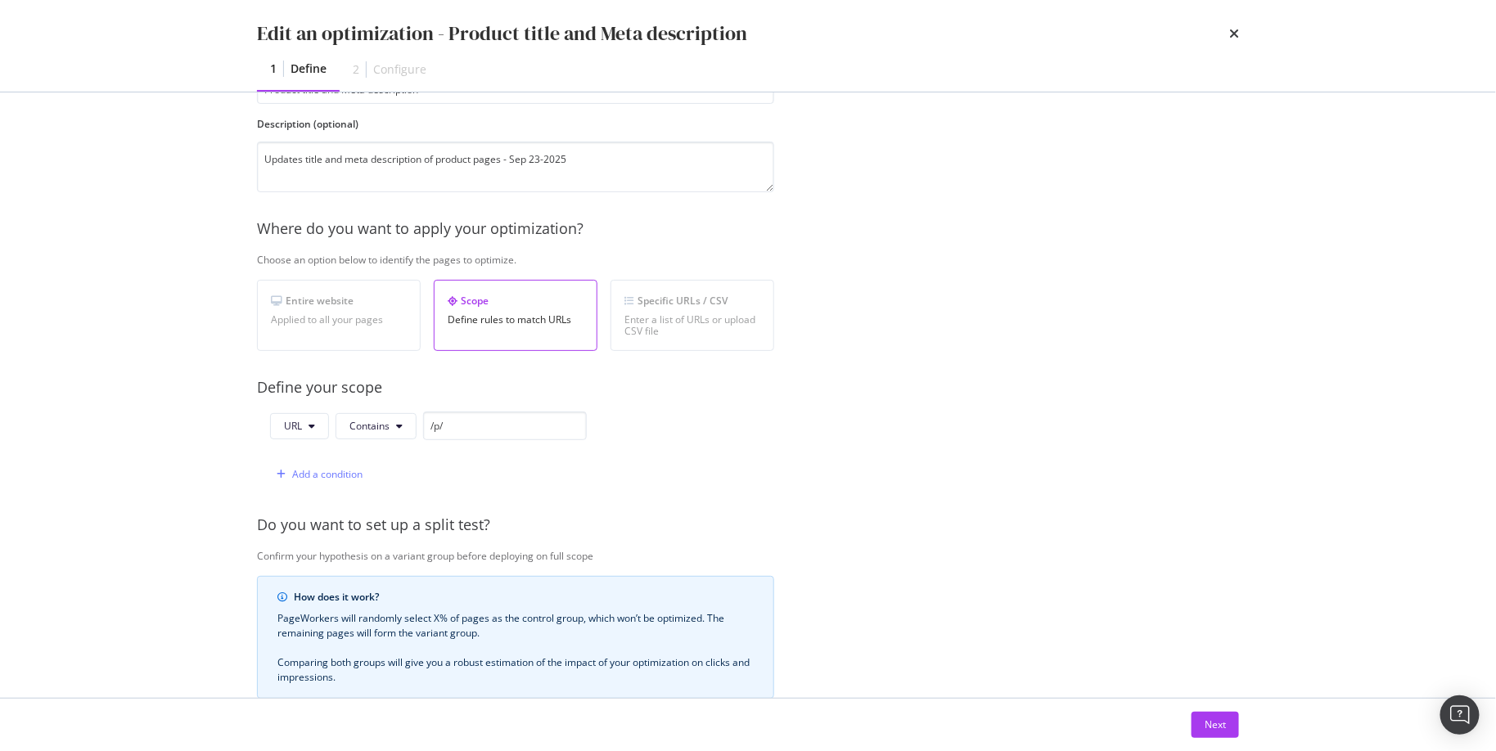
scroll to position [178, 0]
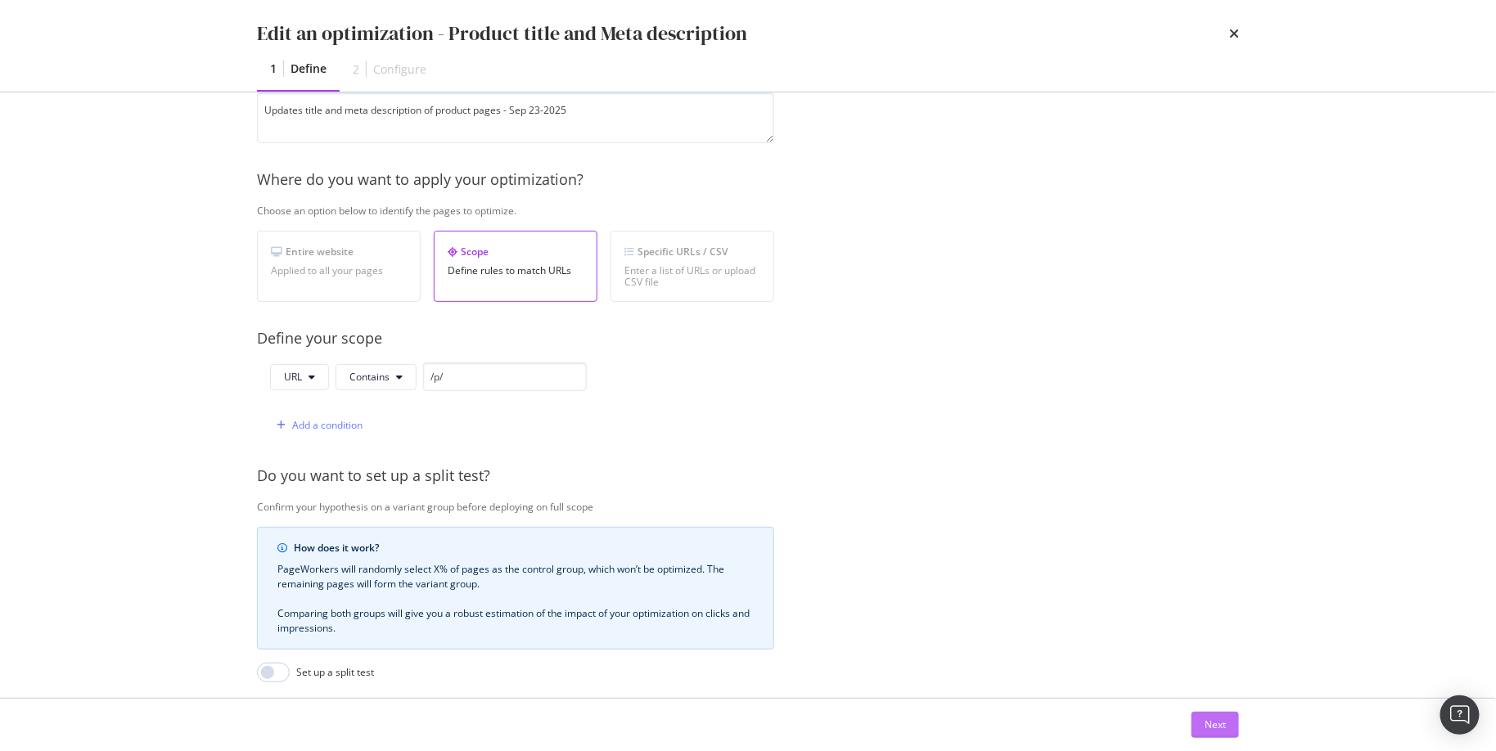
click at [1203, 728] on button "Next" at bounding box center [1215, 725] width 47 height 26
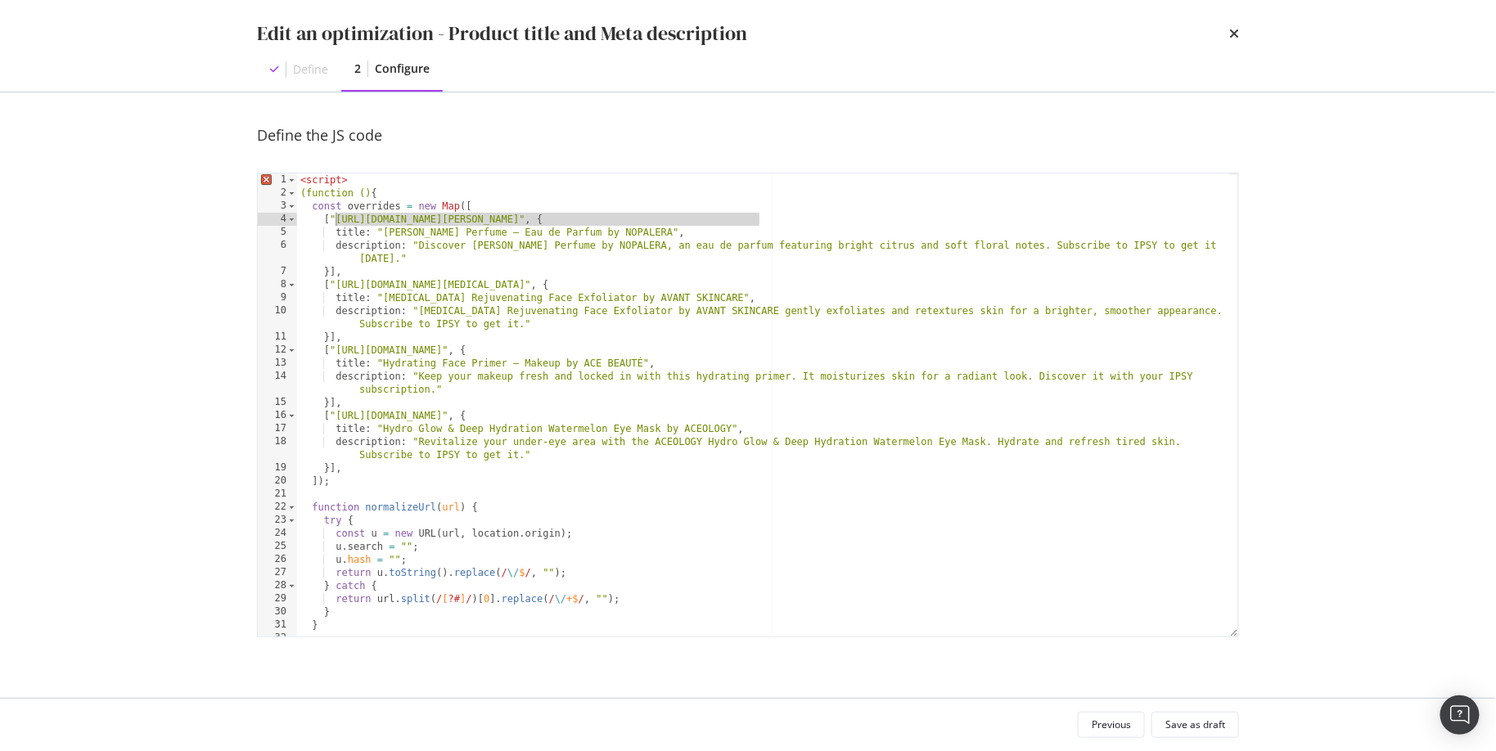
drag, startPoint x: 760, startPoint y: 218, endPoint x: 336, endPoint y: 217, distance: 424.9
click at [336, 217] on div "< script > (function () { const overrides = new Map ([ [ "https://www.ipsy.com/…" at bounding box center [763, 419] width 933 height 490
click at [368, 185] on div "< script > (function () { const overrides = new Map ([ [ "https://www.ipsy.com/…" at bounding box center [763, 419] width 933 height 490
type textarea "<script>"
drag, startPoint x: 371, startPoint y: 182, endPoint x: 317, endPoint y: 197, distance: 56.2
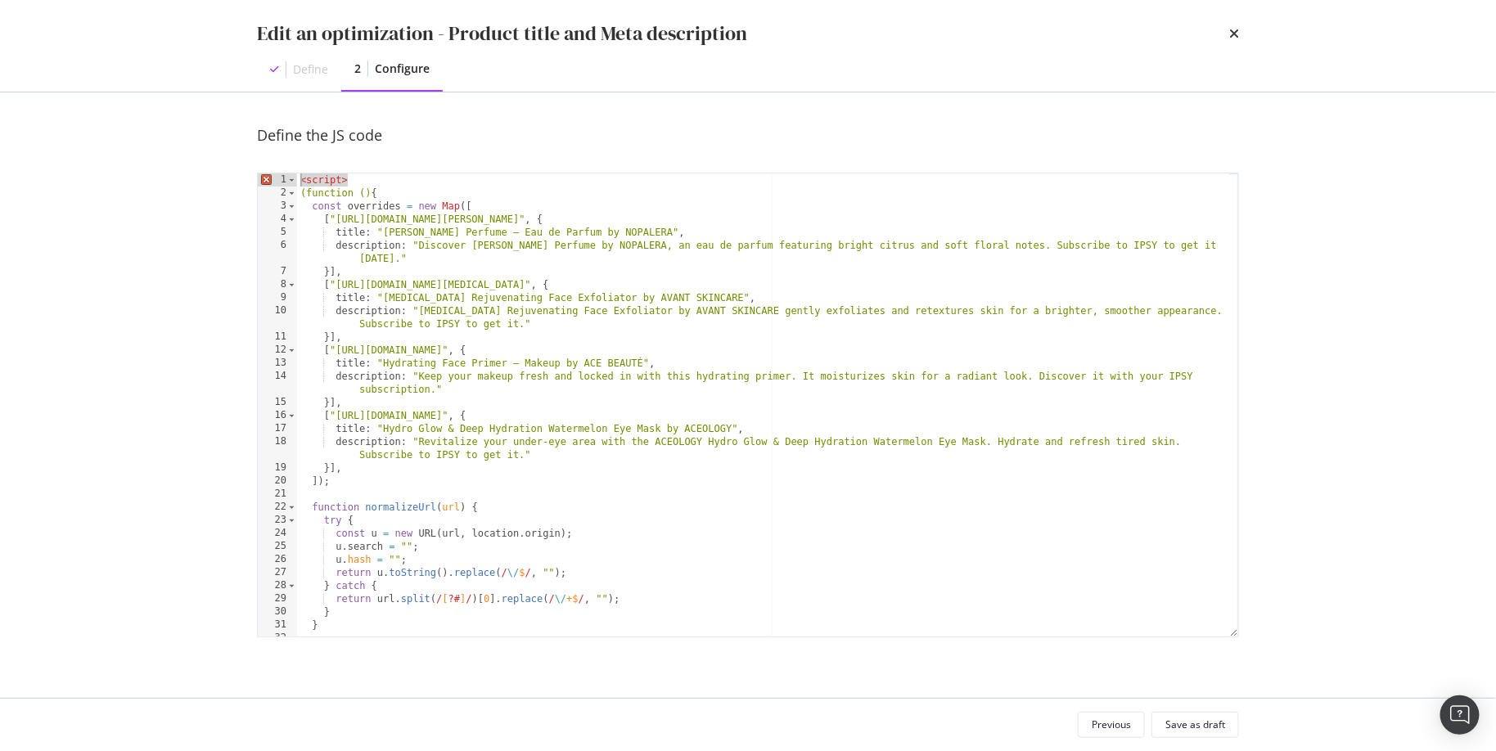
click at [288, 178] on div "<script> 1 2 3 4 5 6 7 8 9 10 11 12 13 14 15 16 17 18 19 20 21 22 23 24 25 26 2…" at bounding box center [748, 405] width 982 height 465
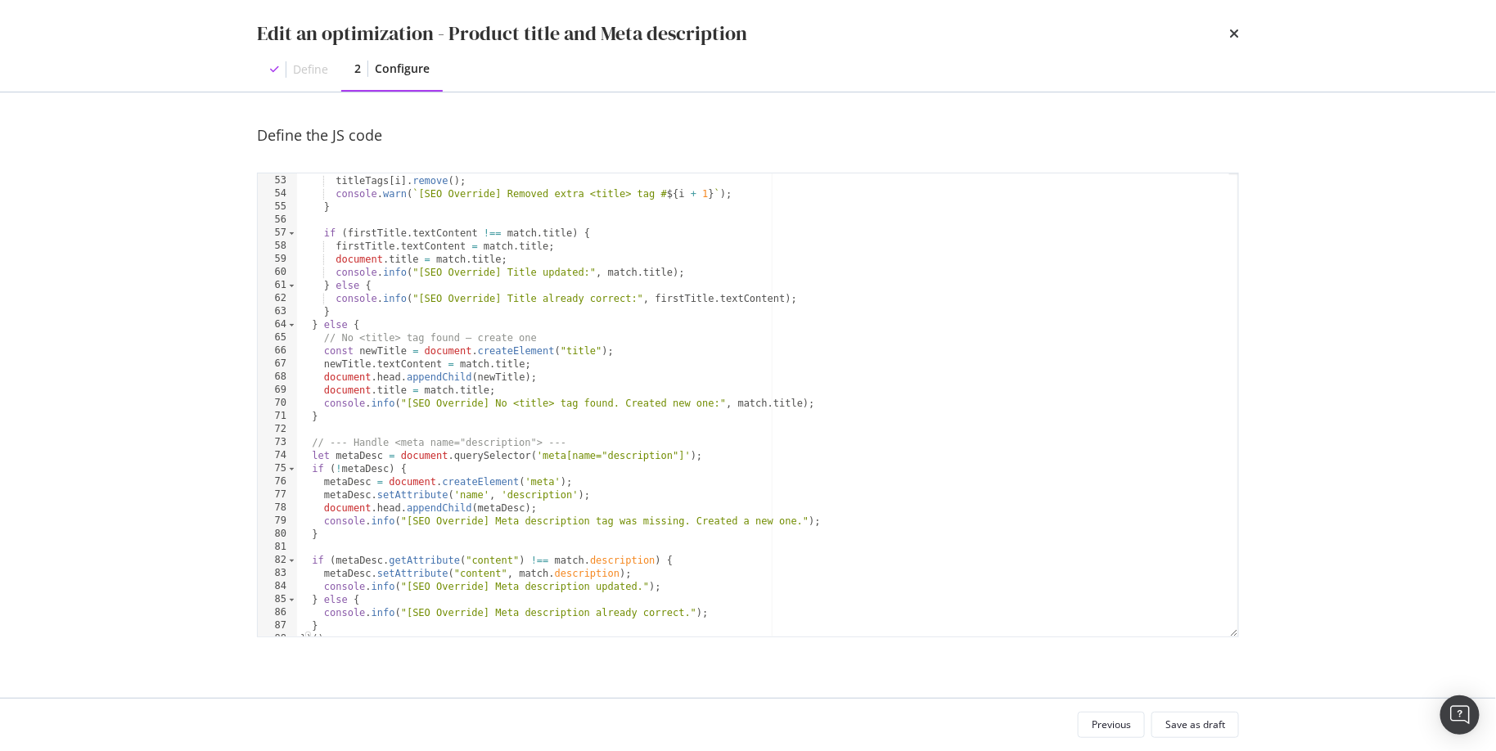
scroll to position [767, 0]
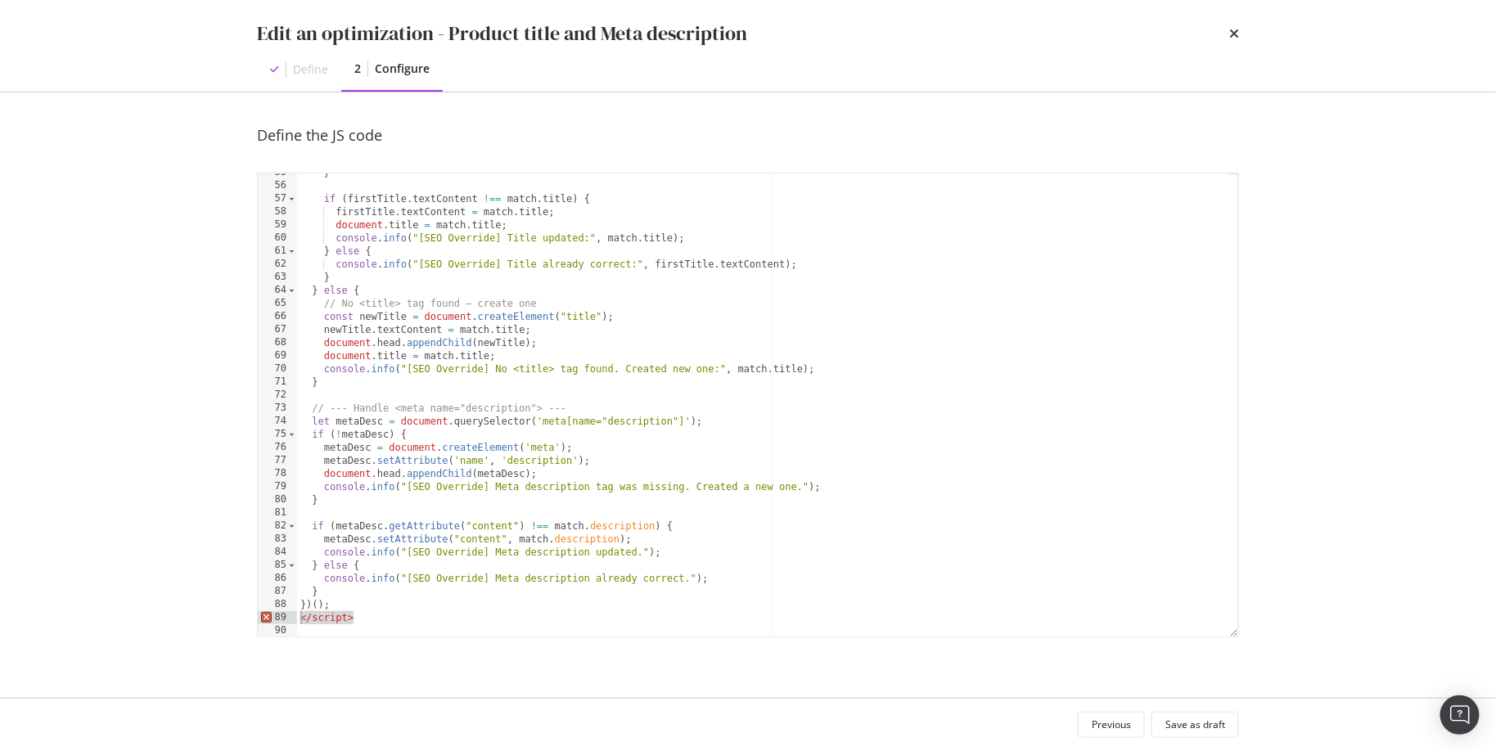
drag, startPoint x: 337, startPoint y: 619, endPoint x: 287, endPoint y: 619, distance: 50.8
click at [287, 619] on div "(function () { 55 56 57 58 59 60 61 62 63 64 65 66 67 68 69 70 71 72 73 74 75 7…" at bounding box center [748, 405] width 982 height 465
type textarea "</script>"
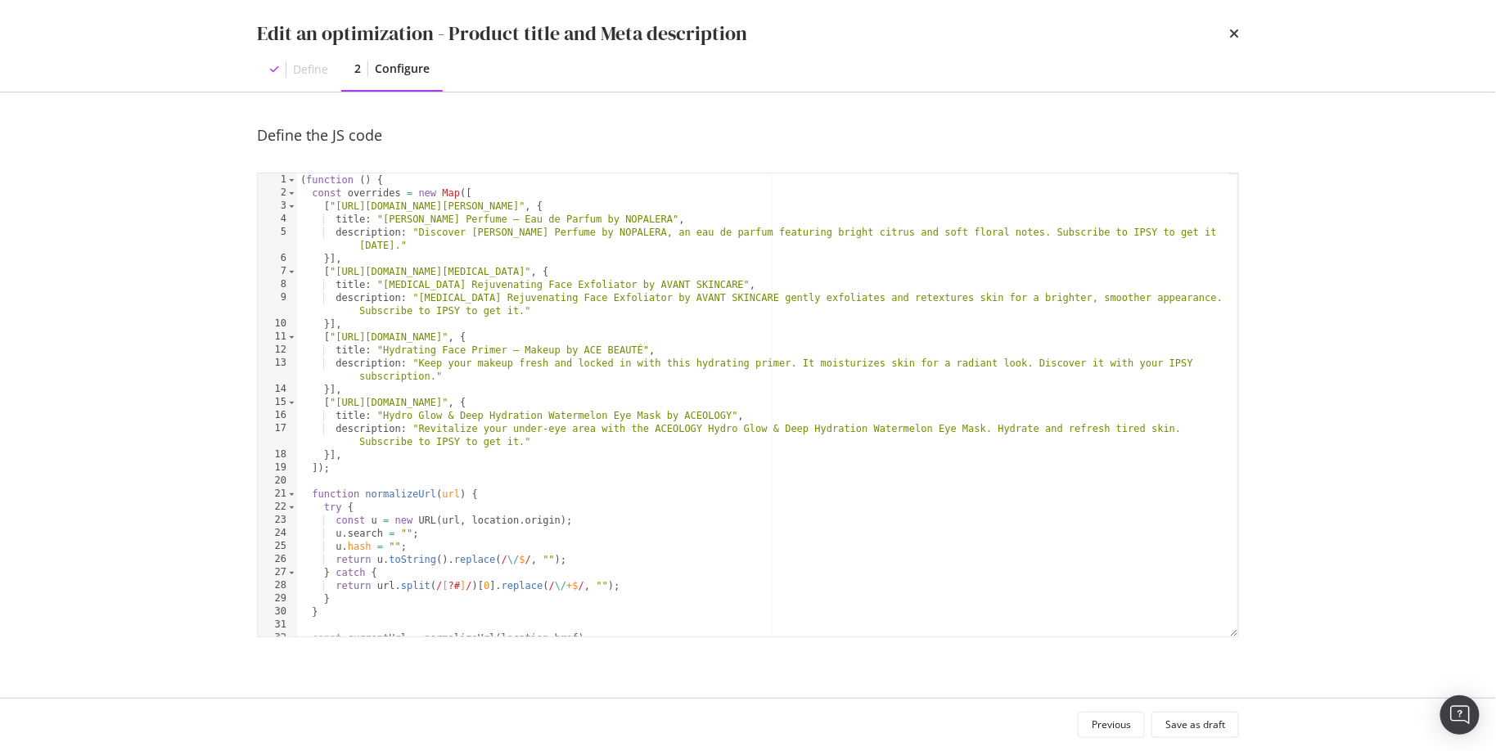
scroll to position [0, 0]
drag, startPoint x: 335, startPoint y: 207, endPoint x: 759, endPoint y: 207, distance: 424.0
click at [759, 207] on div "( function ( ) { const overrides = new Map ([ [ "https://www.ipsy.com/p/nopaler…" at bounding box center [763, 419] width 933 height 490
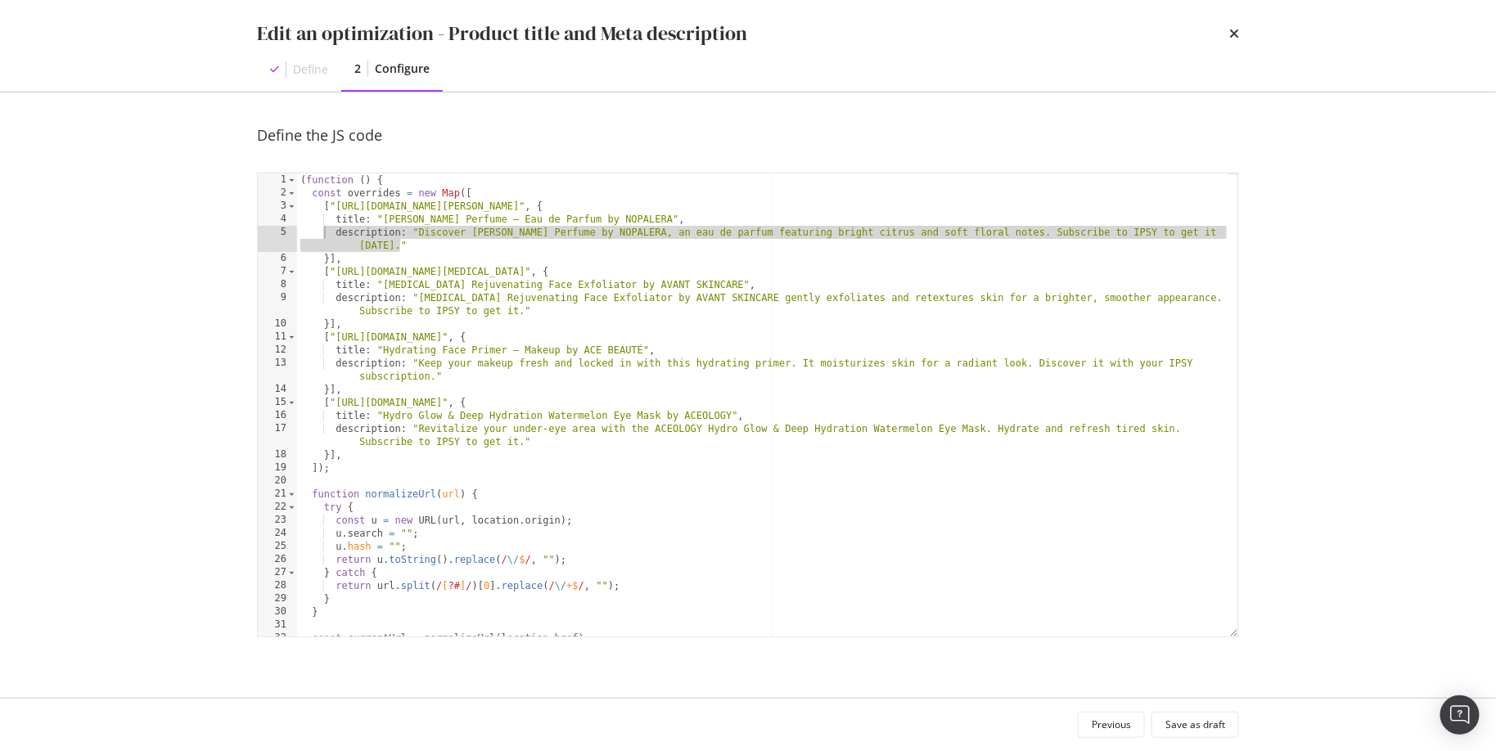
drag, startPoint x: 398, startPoint y: 247, endPoint x: 326, endPoint y: 235, distance: 73.1
click at [326, 235] on div "( function ( ) { const overrides = new Map ([ [ "https://www.ipsy.com/p/nopaler…" at bounding box center [763, 419] width 933 height 490
click at [422, 252] on div "( function ( ) { const overrides = new Map ([ [ "https://www.ipsy.com/p/nopaler…" at bounding box center [763, 419] width 933 height 490
type textarea "}],"
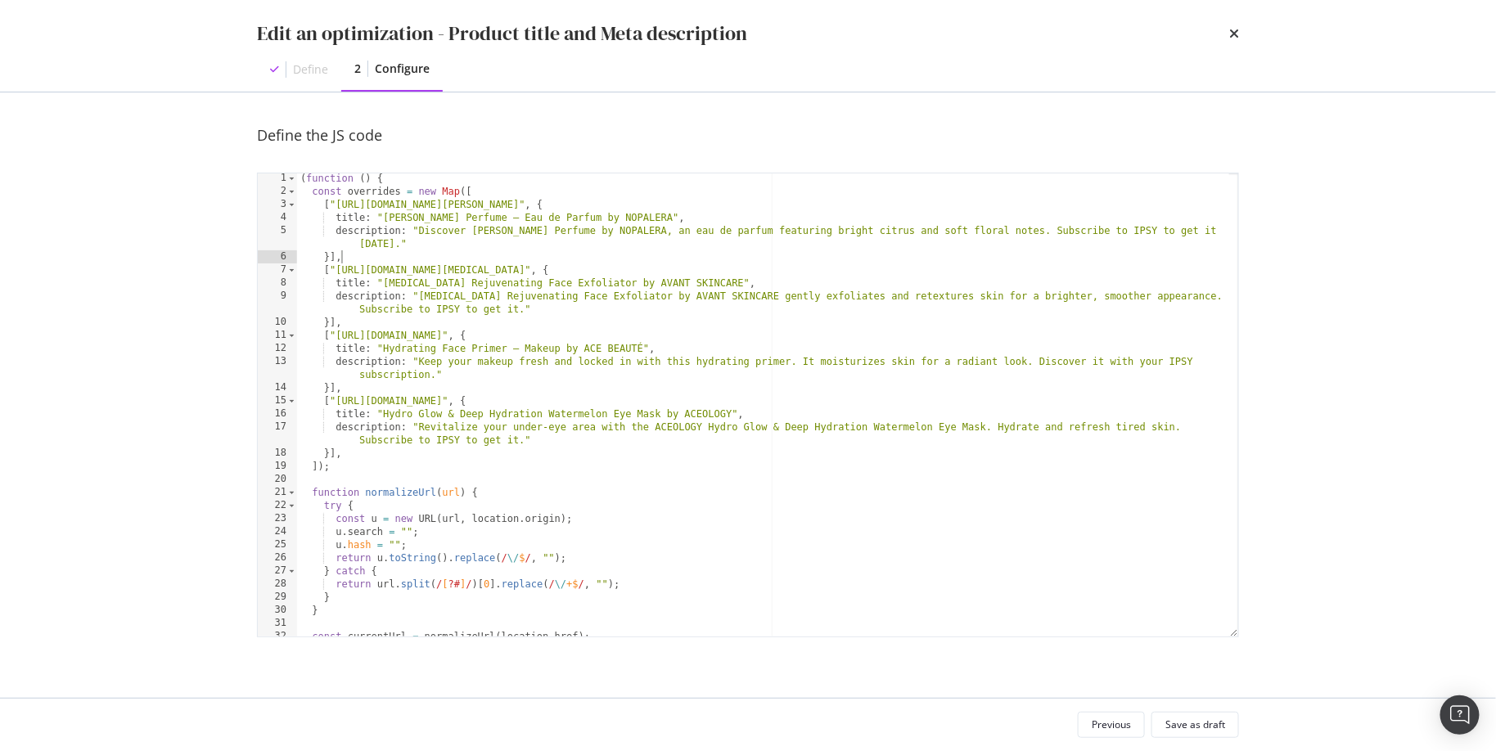
scroll to position [341, 0]
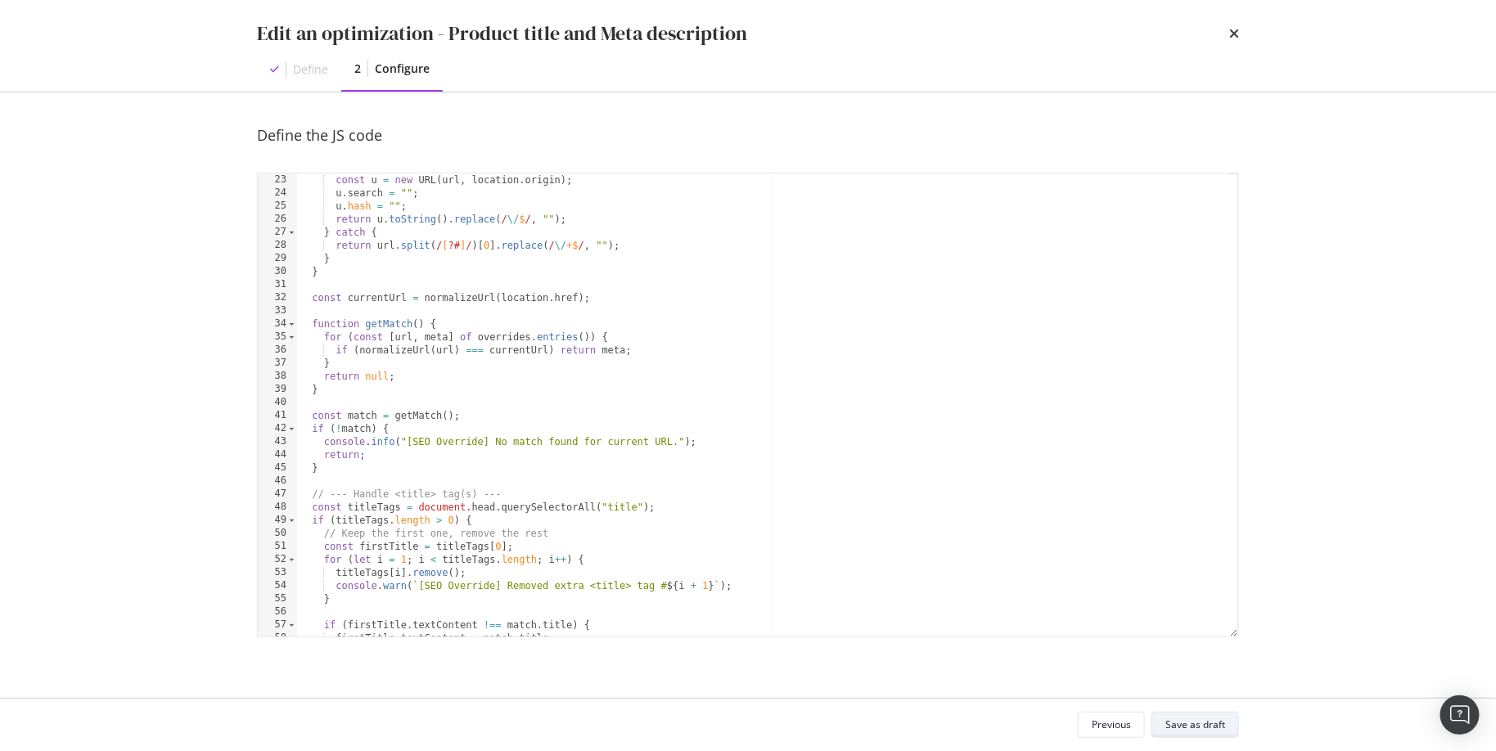
click at [1199, 714] on div "Save as draft" at bounding box center [1196, 725] width 60 height 23
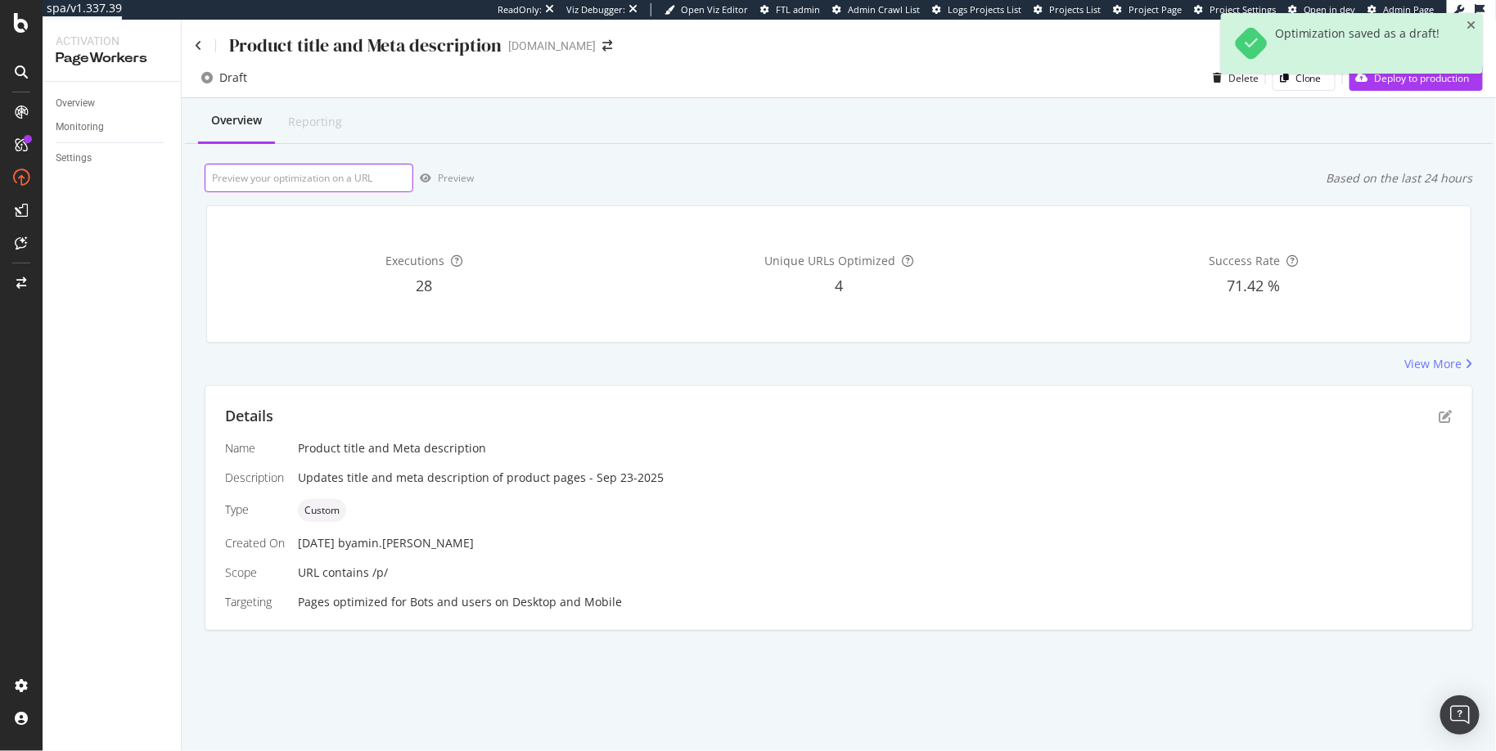
click at [282, 176] on input "url" at bounding box center [309, 178] width 209 height 29
paste input "https://www.ipsy.com/p/nopalera-flor-de-madera-perfume_pr-NOPAFRA5000002"
type input "https://www.ipsy.com/p/nopalera-flor-de-madera-perfume_pr-NOPAFRA5000002"
click at [449, 168] on div "Preview" at bounding box center [443, 178] width 61 height 25
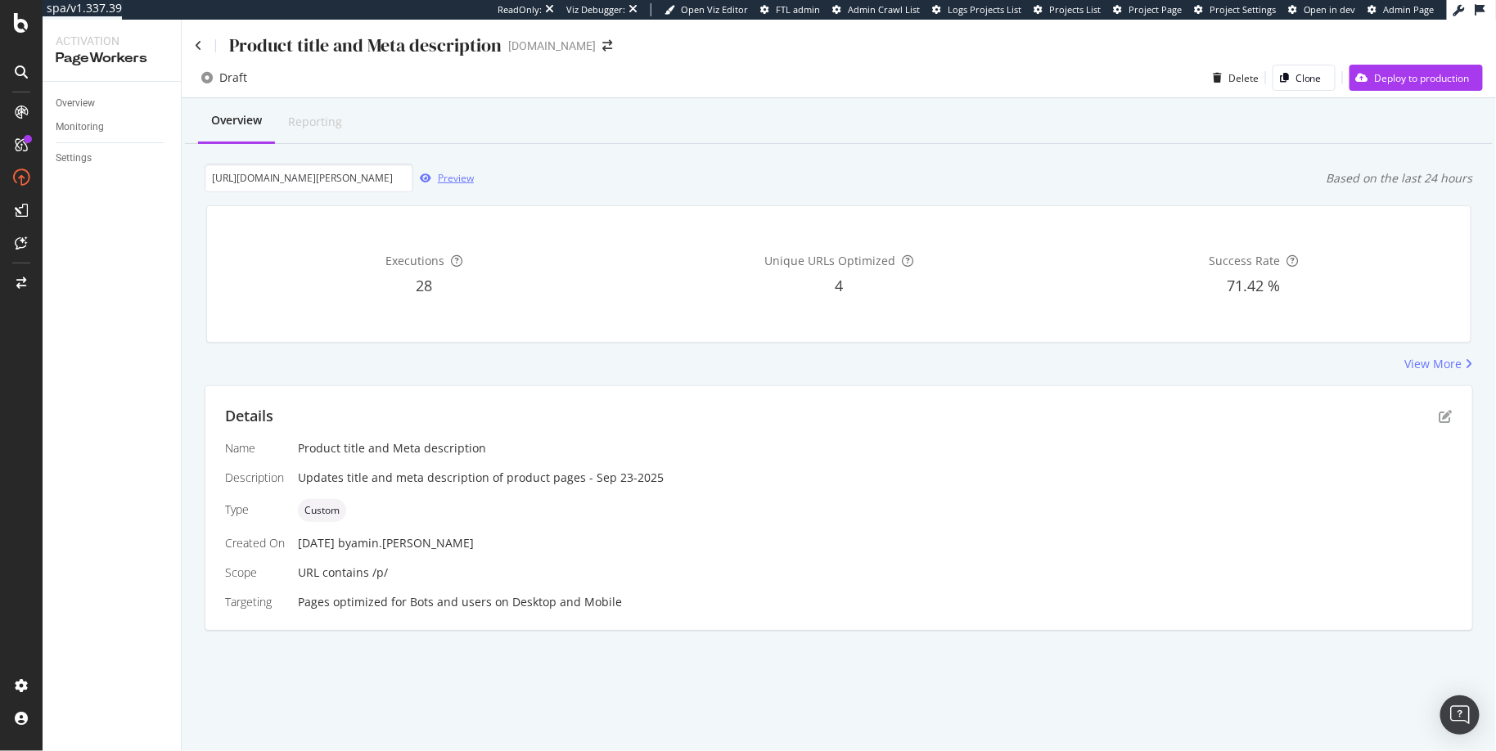
scroll to position [0, 0]
click at [463, 178] on div "Preview" at bounding box center [456, 178] width 36 height 14
click at [444, 187] on div "Preview" at bounding box center [443, 178] width 61 height 25
click at [444, 186] on div "Preview" at bounding box center [443, 178] width 61 height 25
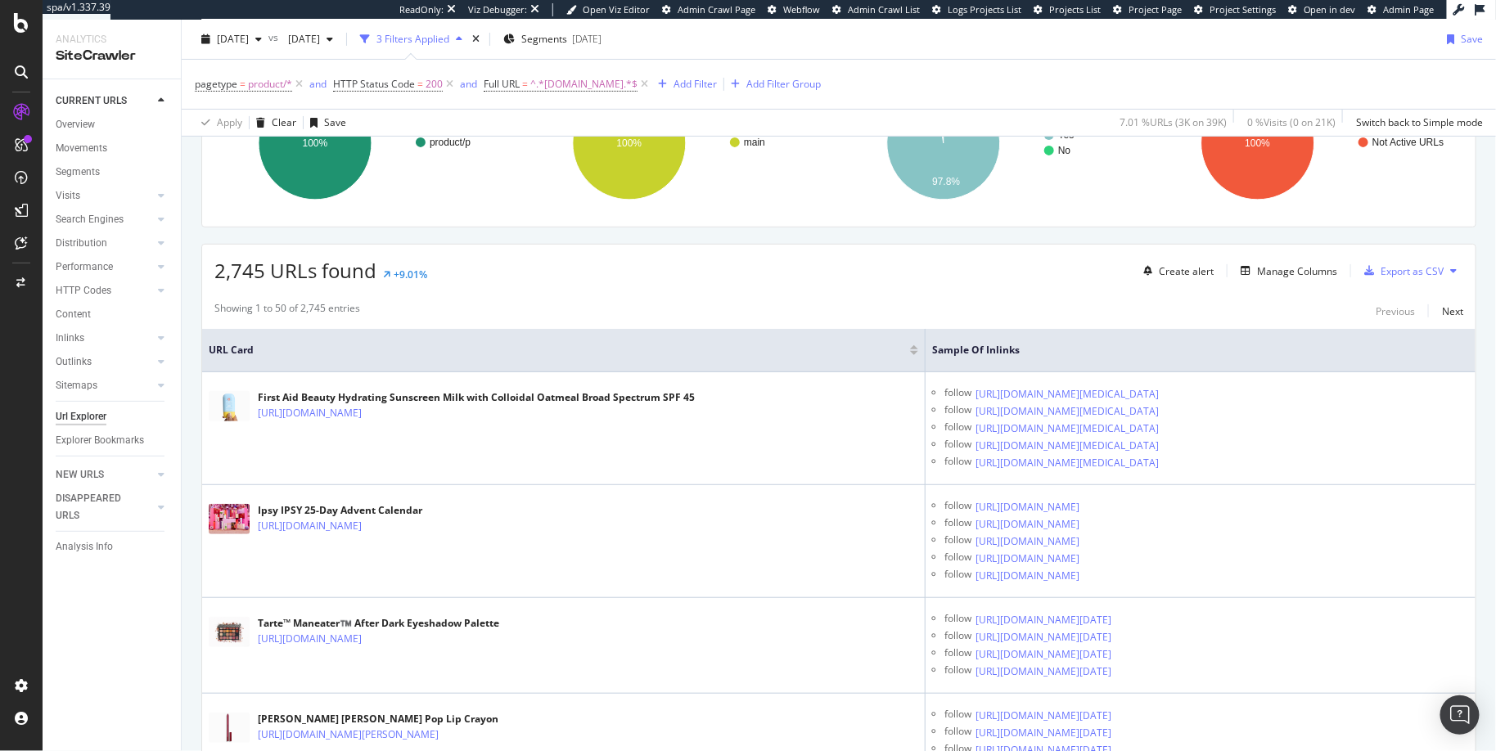
scroll to position [190, 0]
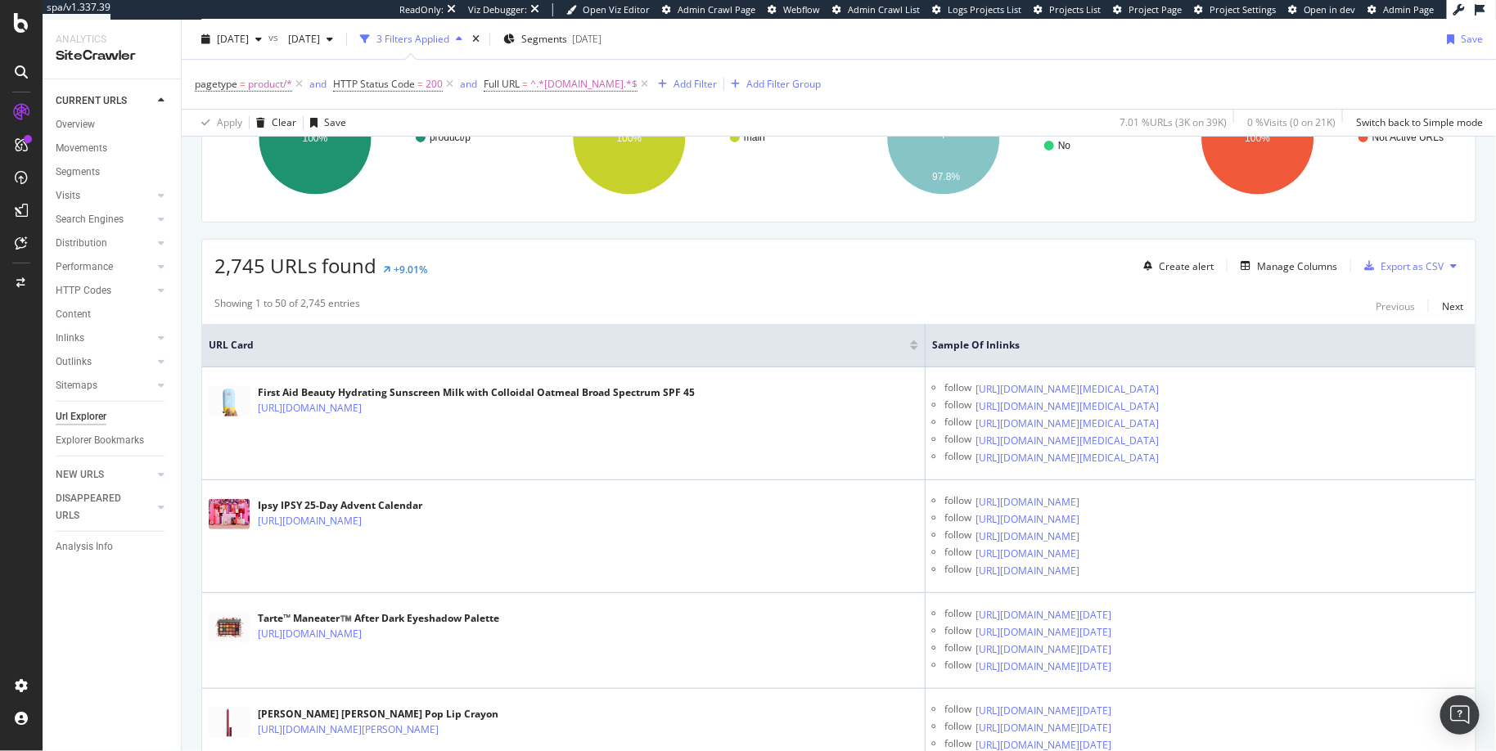
click at [685, 276] on div "2,745 URLs found +9.01% Create alert Manage Columns Export as CSV" at bounding box center [839, 260] width 1274 height 40
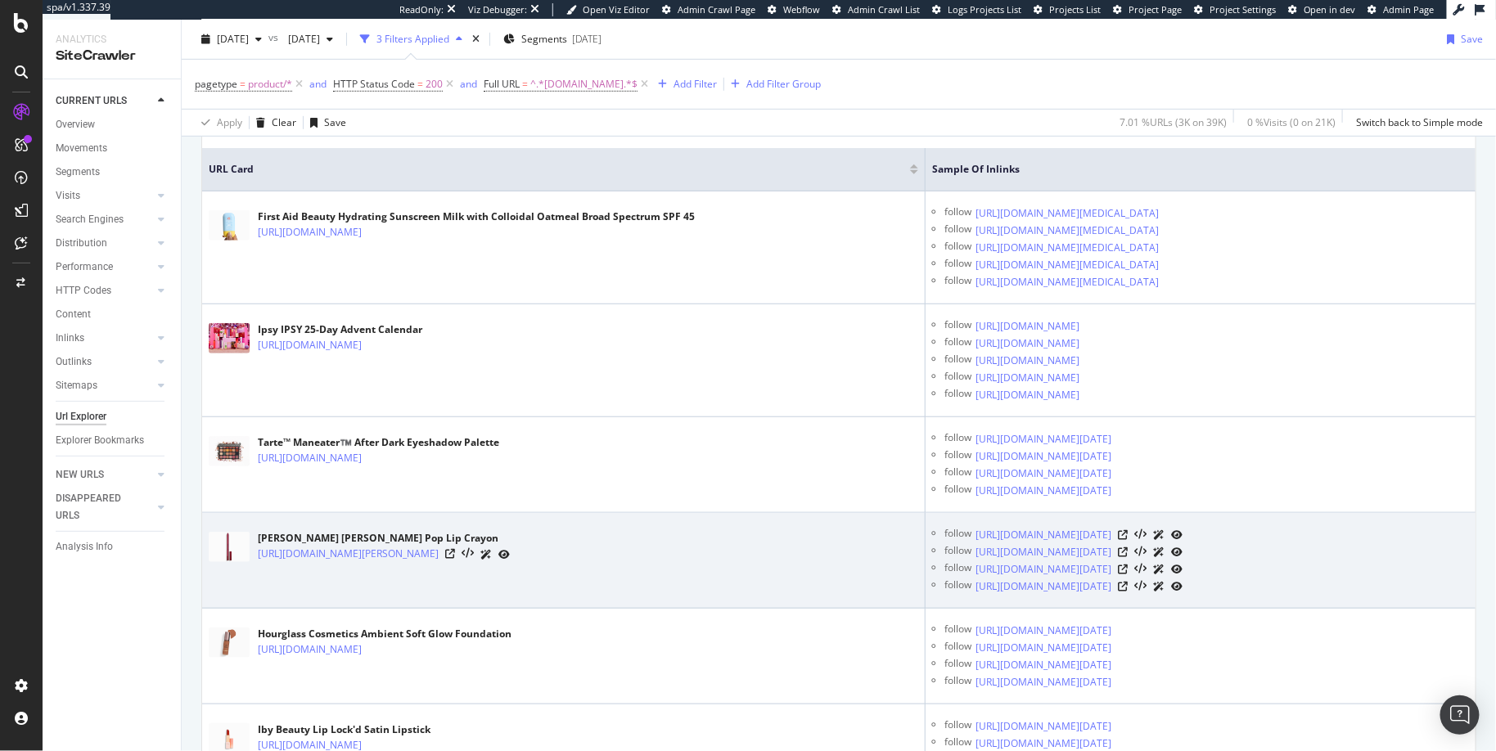
scroll to position [0, 0]
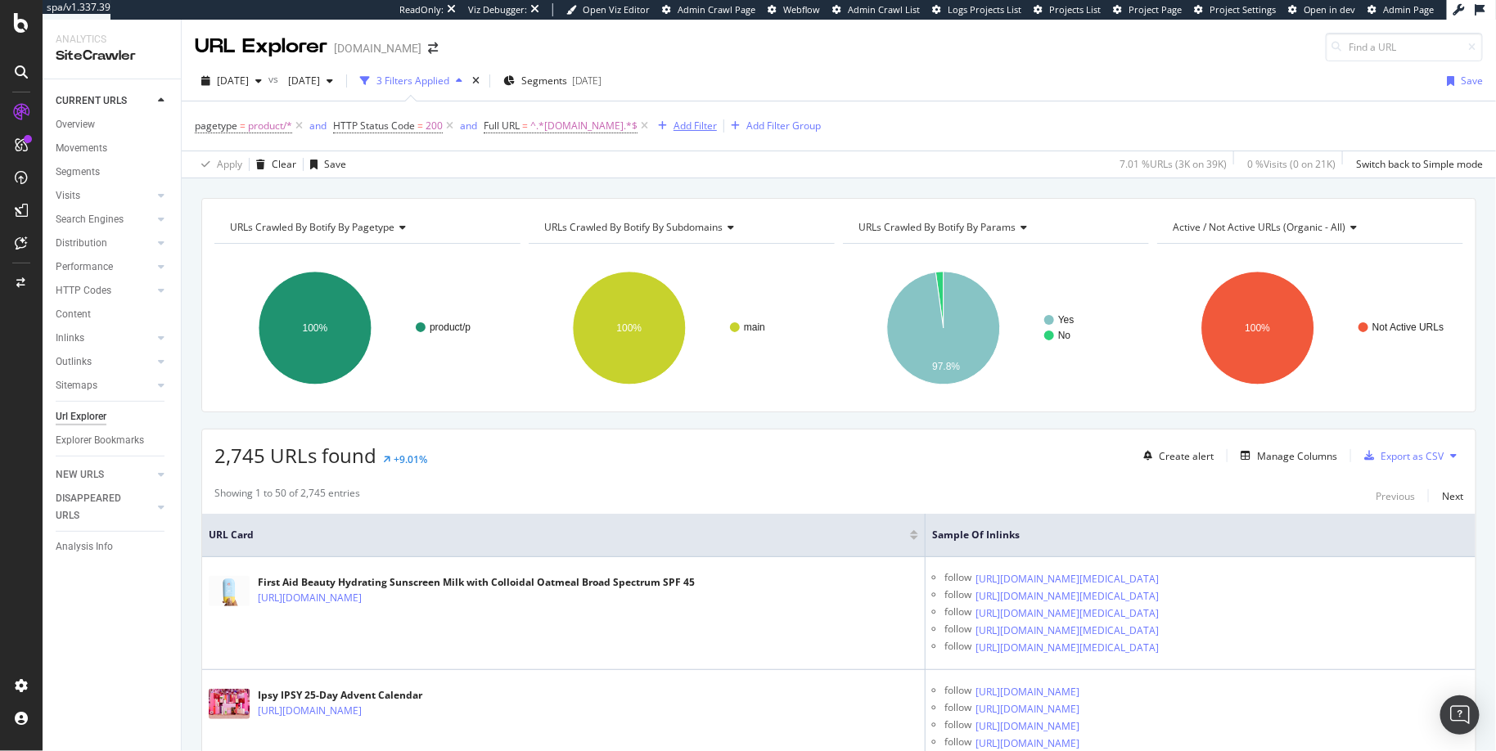
click at [674, 122] on div "Add Filter" at bounding box center [695, 126] width 43 height 14
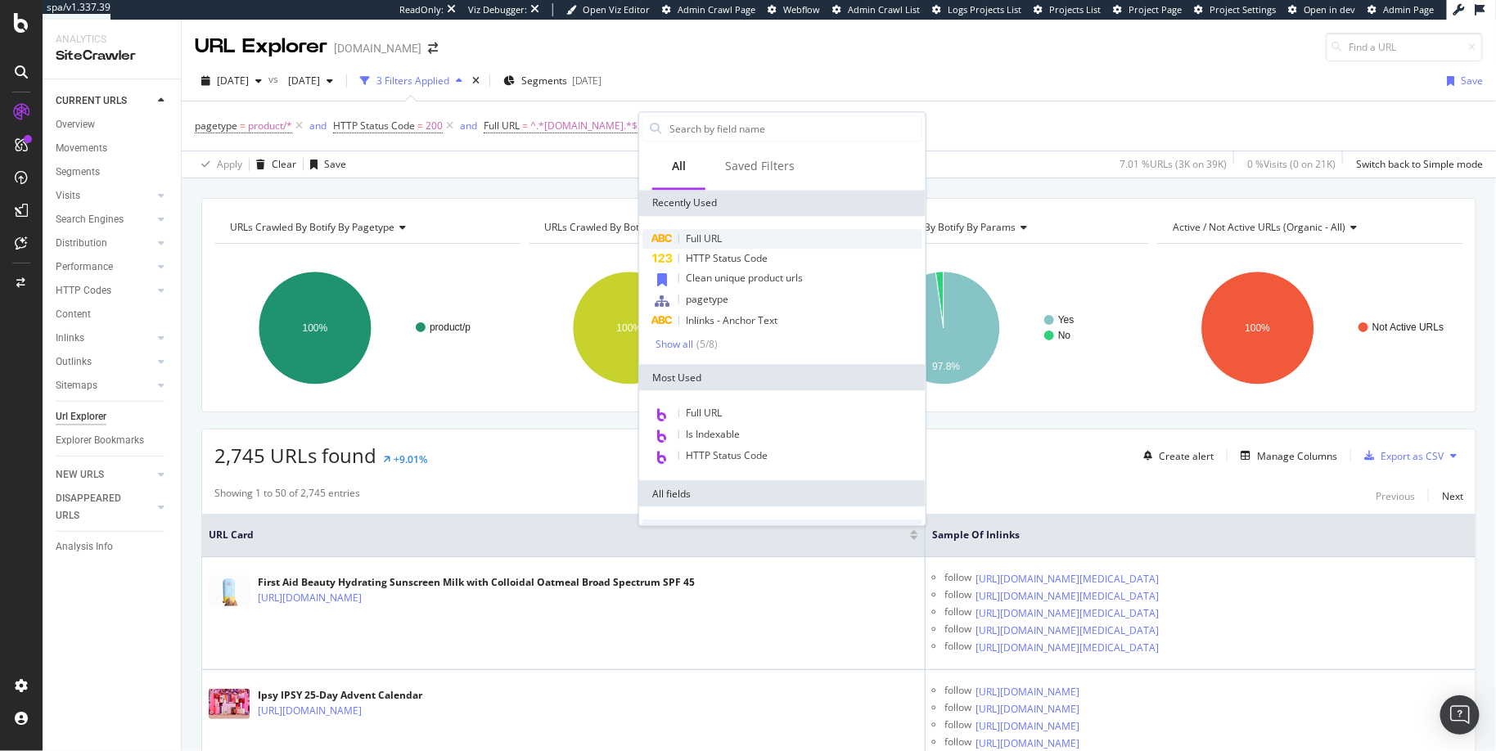
click at [724, 230] on div "Full URL" at bounding box center [783, 239] width 280 height 20
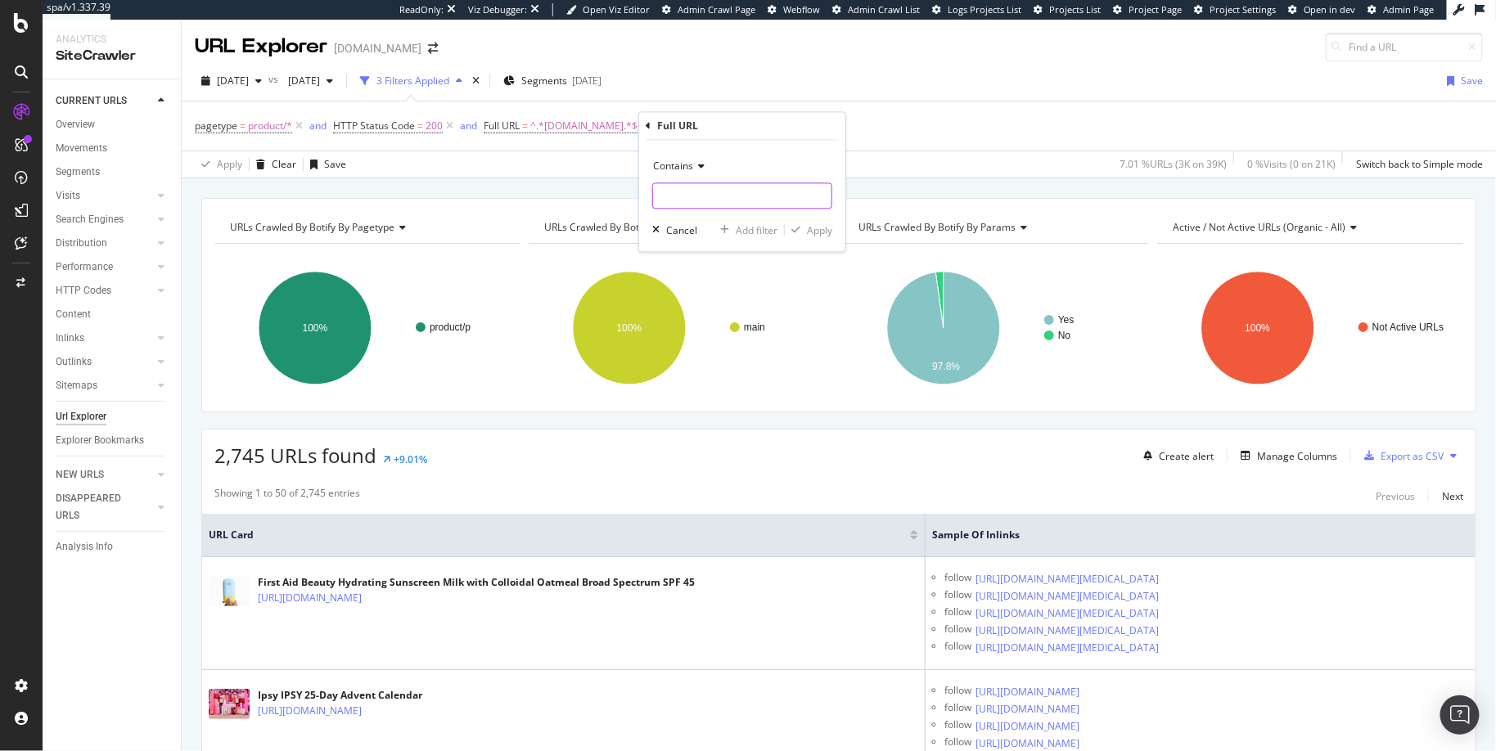
click at [702, 197] on input "text" at bounding box center [742, 196] width 178 height 26
type input "?variantKey="
click at [811, 234] on div "Apply" at bounding box center [819, 230] width 25 height 14
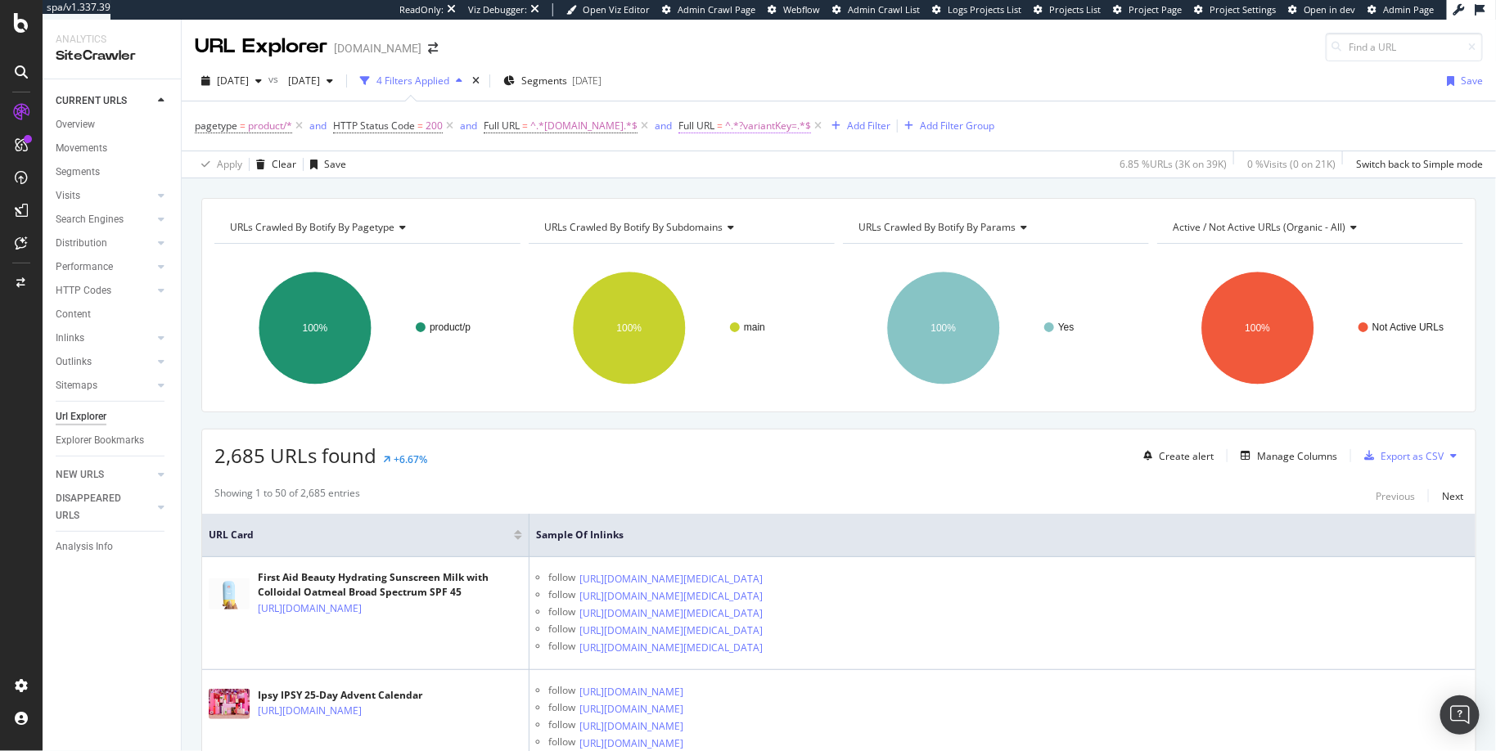
click at [725, 122] on span "^.*?variantKey=.*$" at bounding box center [768, 126] width 86 height 23
click at [714, 168] on span "Contains" at bounding box center [701, 163] width 40 height 14
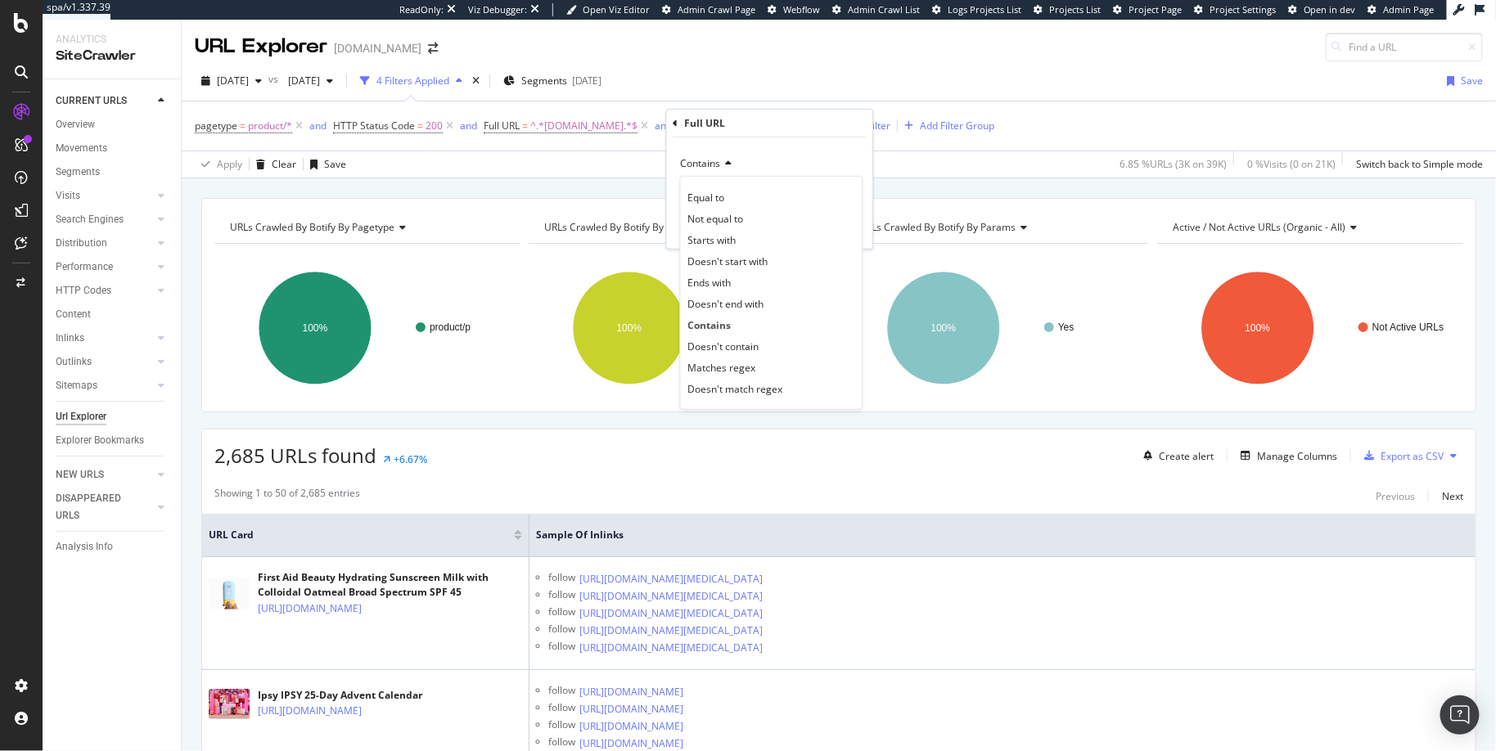
drag, startPoint x: 740, startPoint y: 341, endPoint x: 763, endPoint y: 296, distance: 50.5
click at [740, 342] on span "Doesn't contain" at bounding box center [723, 346] width 71 height 14
click at [850, 223] on div "Apply" at bounding box center [847, 227] width 25 height 14
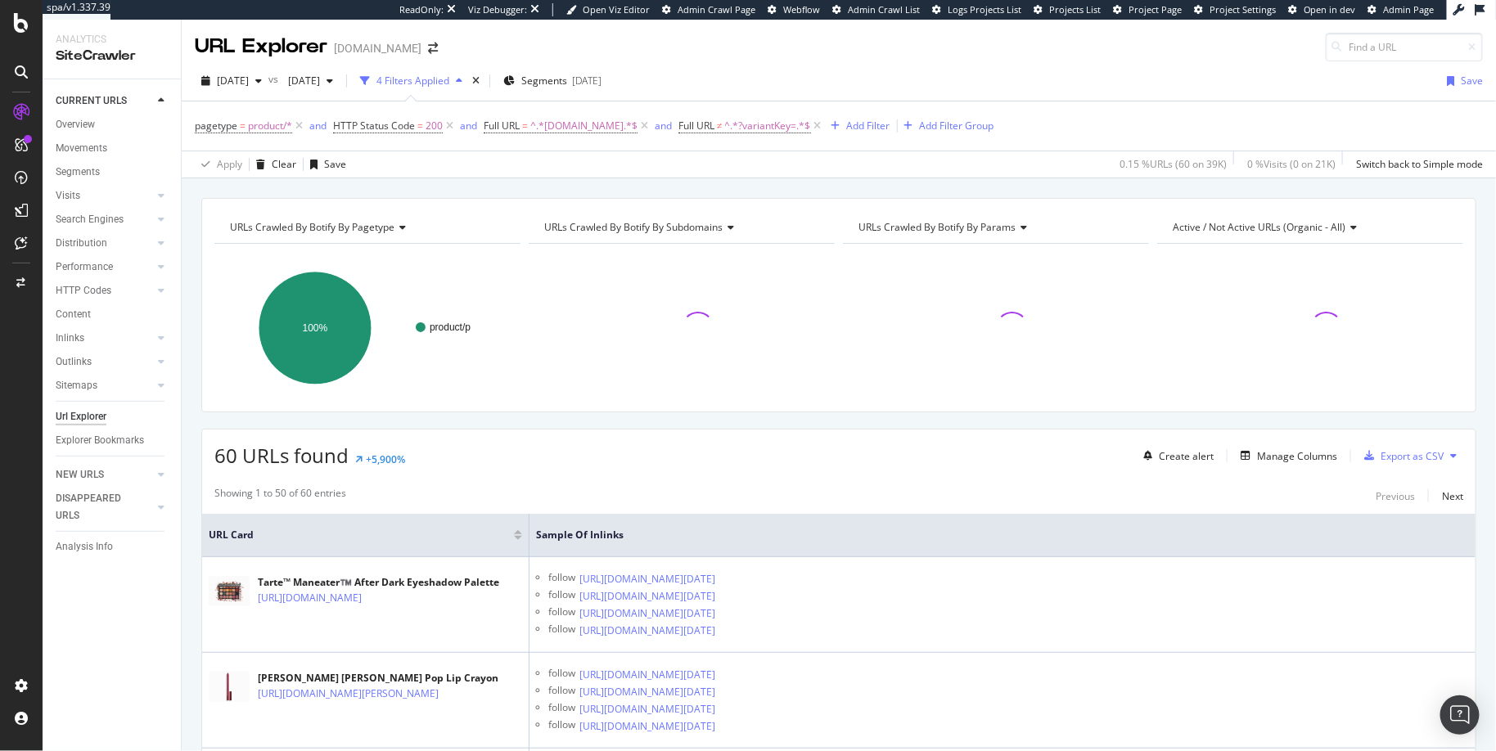
click at [223, 451] on span "60 URLs found" at bounding box center [281, 455] width 134 height 27
click at [260, 445] on span "60 URLs found" at bounding box center [281, 455] width 134 height 27
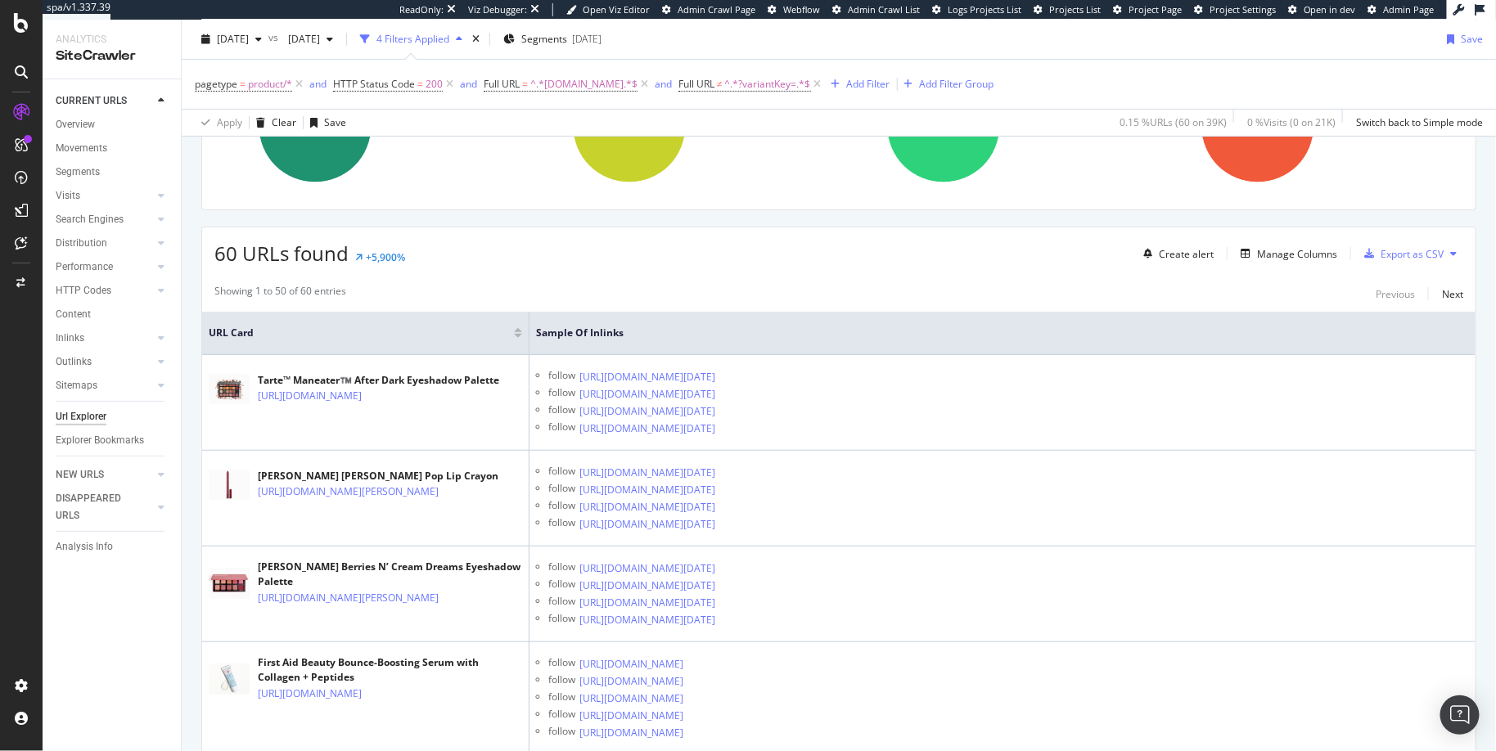
scroll to position [190, 0]
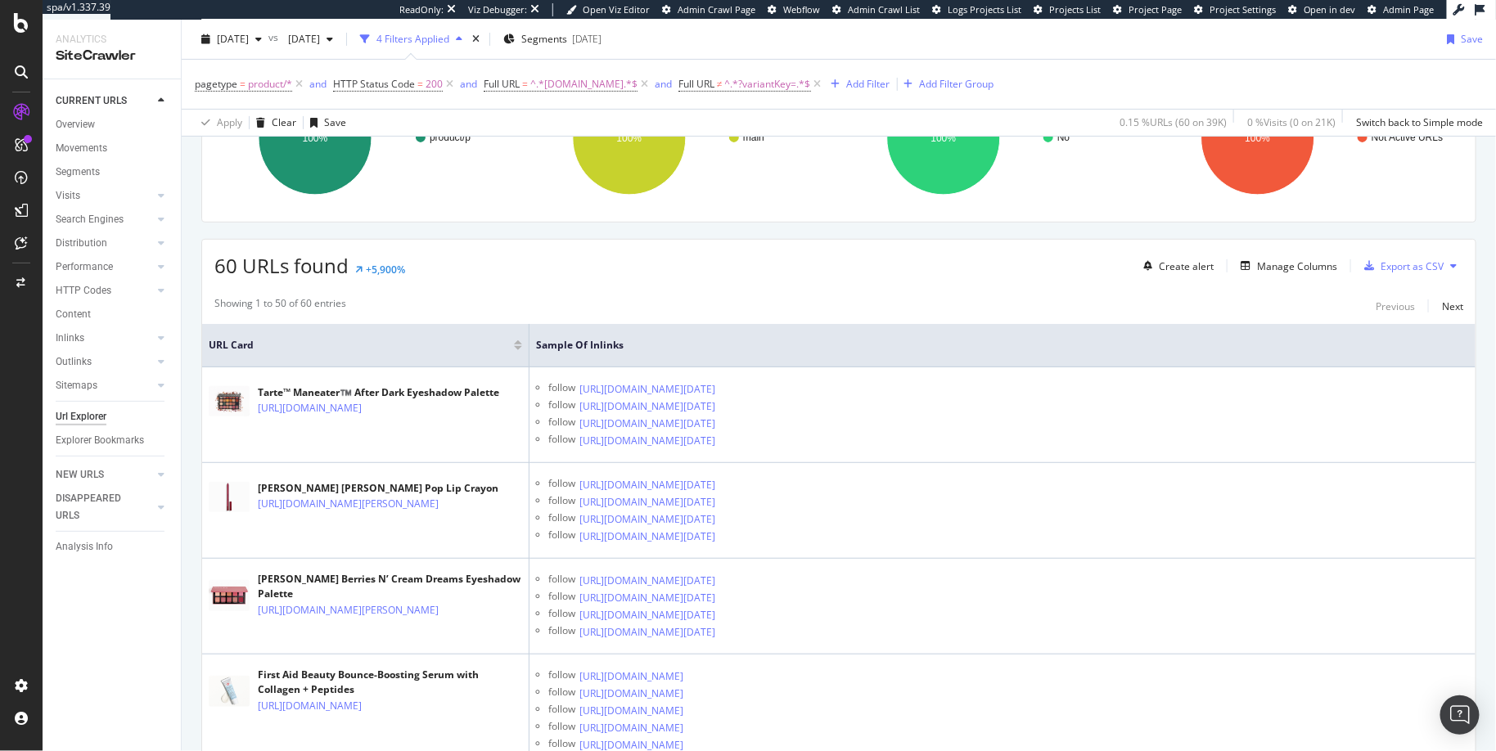
click at [242, 267] on span "60 URLs found" at bounding box center [281, 265] width 134 height 27
drag, startPoint x: 236, startPoint y: 265, endPoint x: 202, endPoint y: 265, distance: 33.6
click at [202, 265] on div "60 URLs found +5,900% Create alert Manage Columns Export as CSV" at bounding box center [839, 260] width 1274 height 40
click at [223, 266] on span "60 URLs found" at bounding box center [281, 265] width 134 height 27
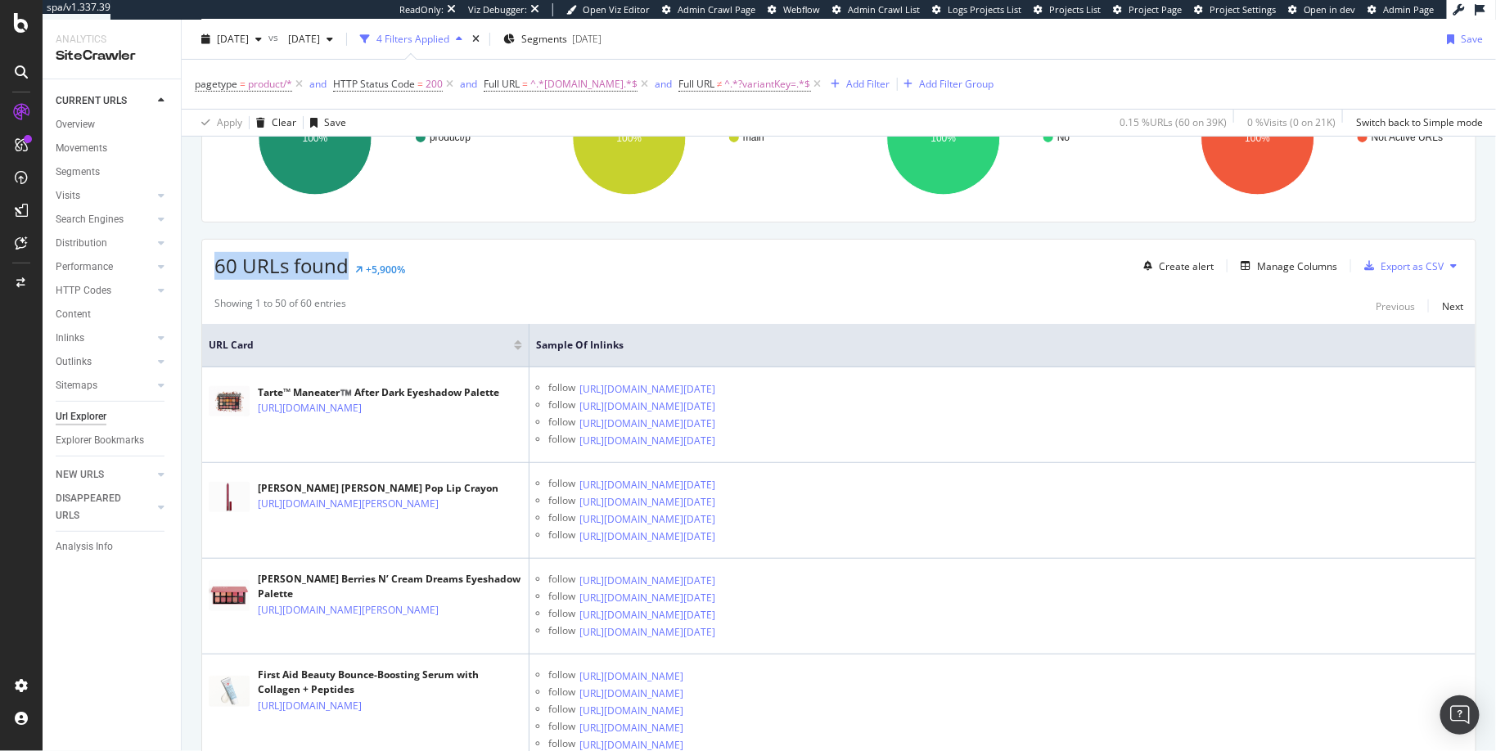
click at [223, 266] on span "60 URLs found" at bounding box center [281, 265] width 134 height 27
click at [231, 267] on span "60 URLs found" at bounding box center [281, 265] width 134 height 27
click at [539, 277] on div "60 URLs found +5,900% Create alert Manage Columns Export as CSV" at bounding box center [839, 260] width 1274 height 40
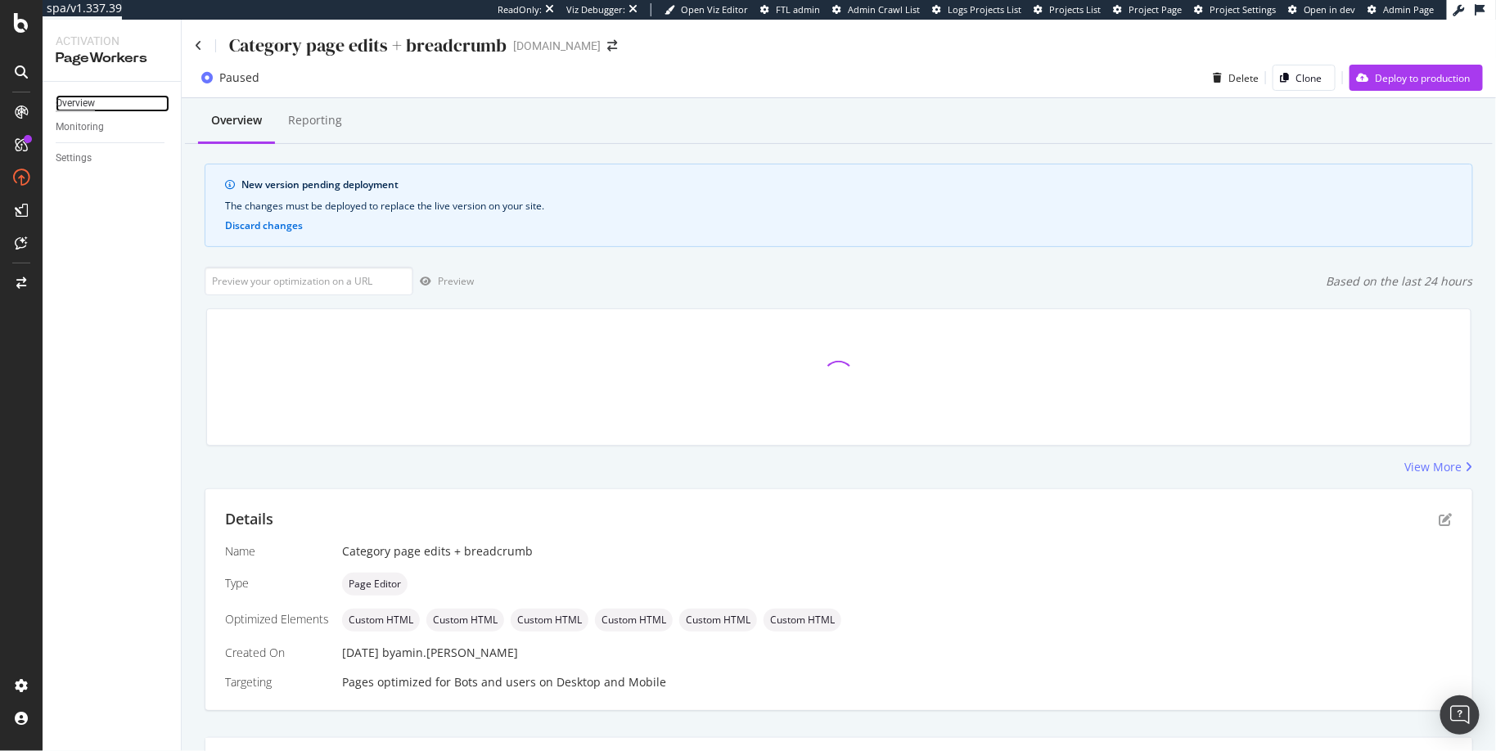
click at [79, 106] on div "Overview" at bounding box center [75, 103] width 39 height 17
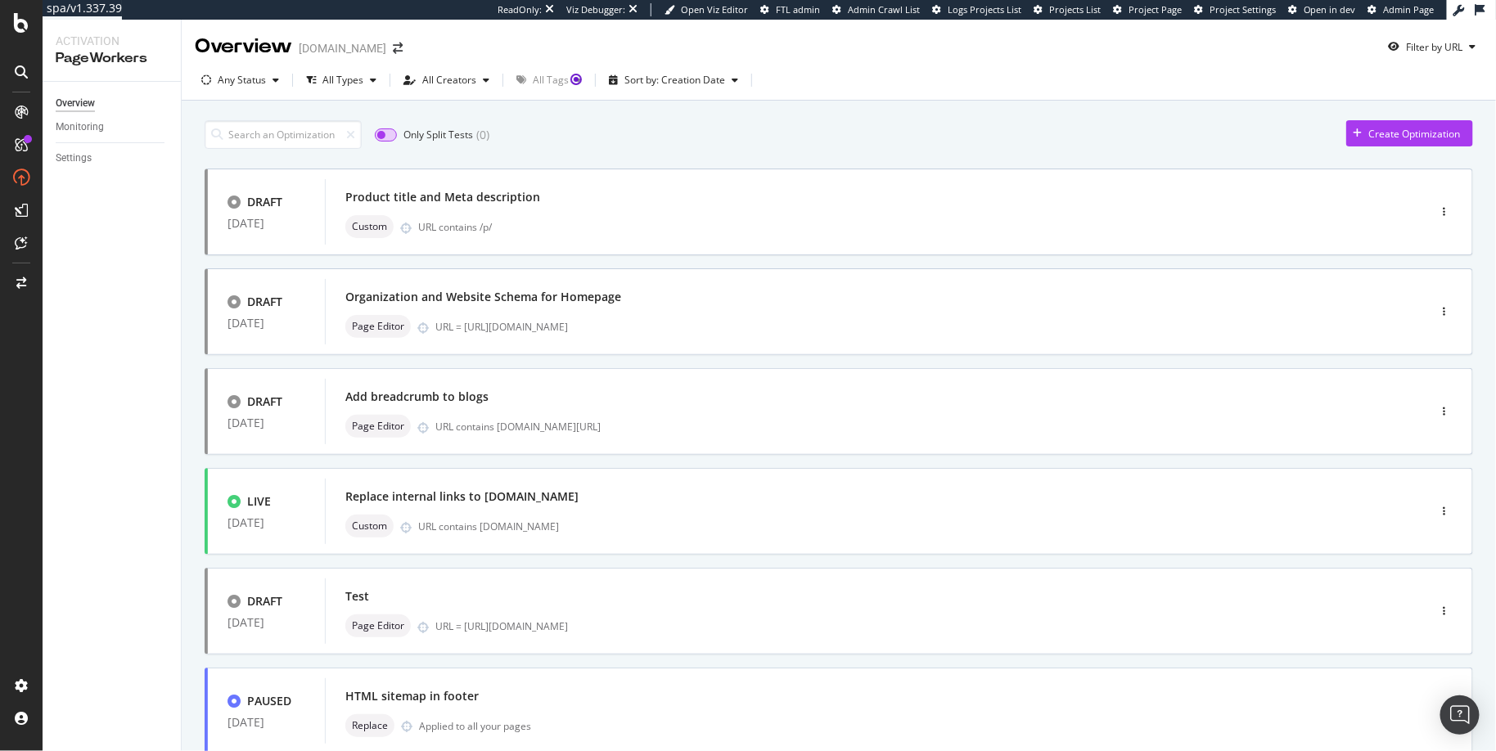
click at [392, 131] on input "checkbox" at bounding box center [386, 135] width 22 height 13
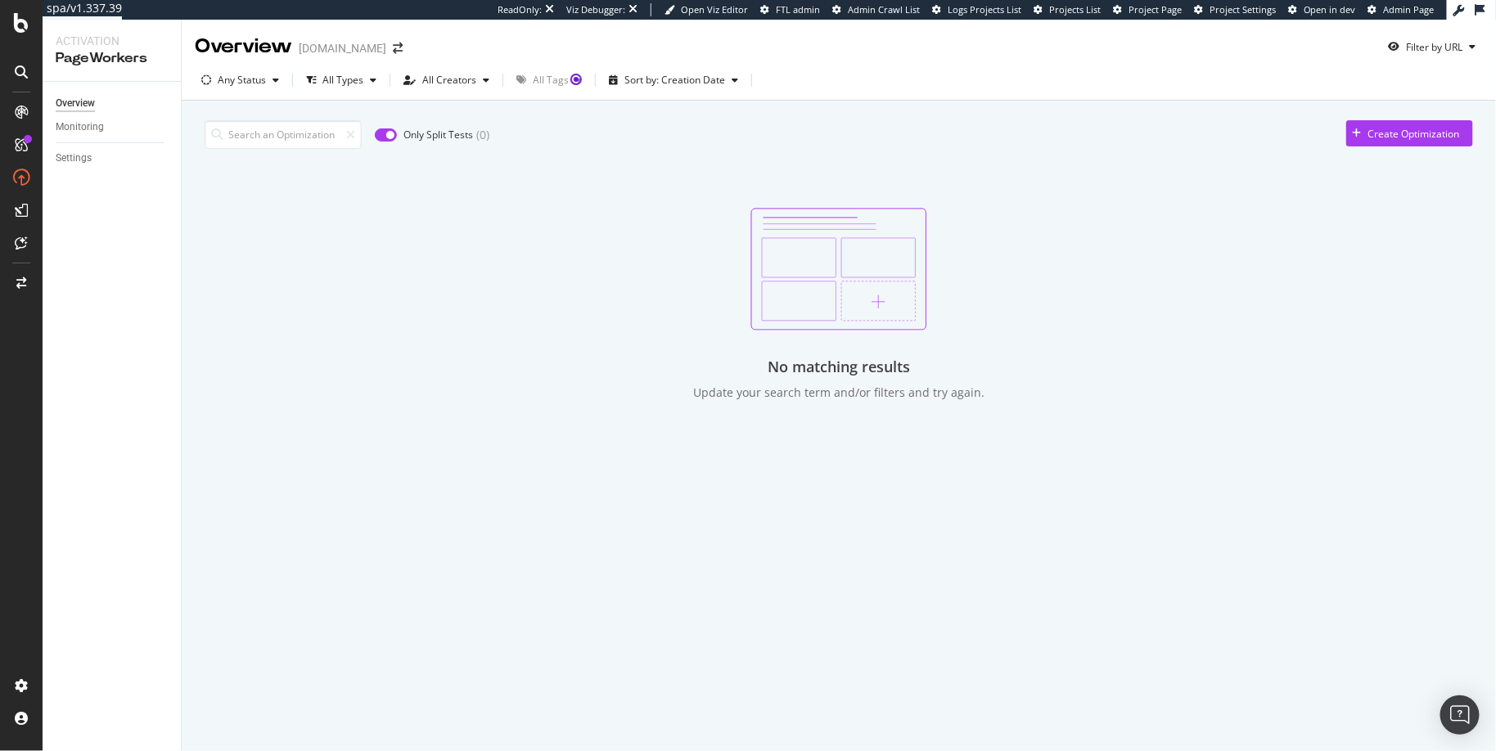
click at [392, 131] on input "checkbox" at bounding box center [386, 135] width 22 height 13
